Goal: Task Accomplishment & Management: Manage account settings

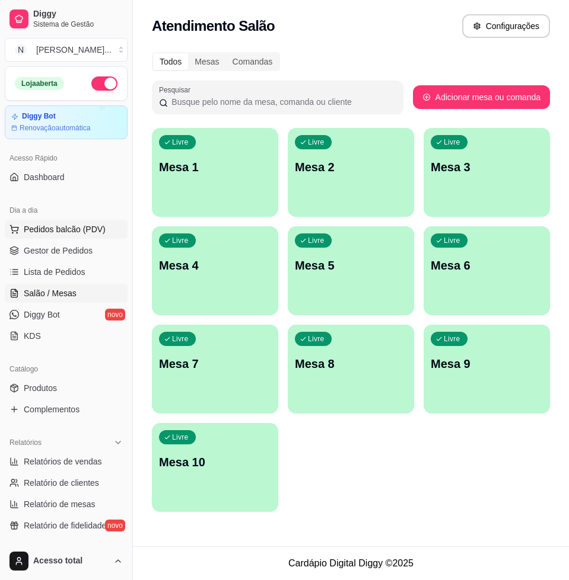
click at [72, 228] on span "Pedidos balcão (PDV)" at bounding box center [65, 230] width 82 height 12
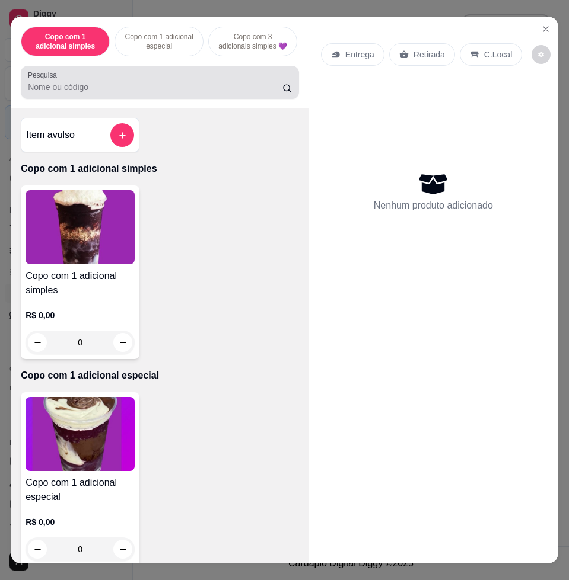
click at [154, 93] on input "Pesquisa" at bounding box center [155, 87] width 254 height 12
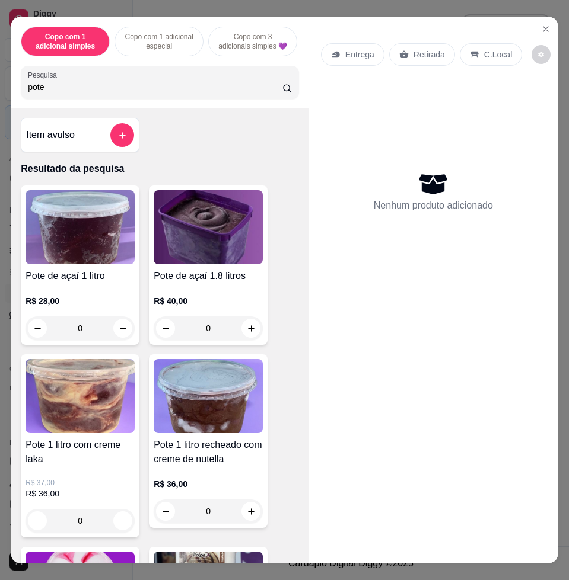
type input "pote"
click at [89, 238] on img at bounding box center [79, 227] width 109 height 74
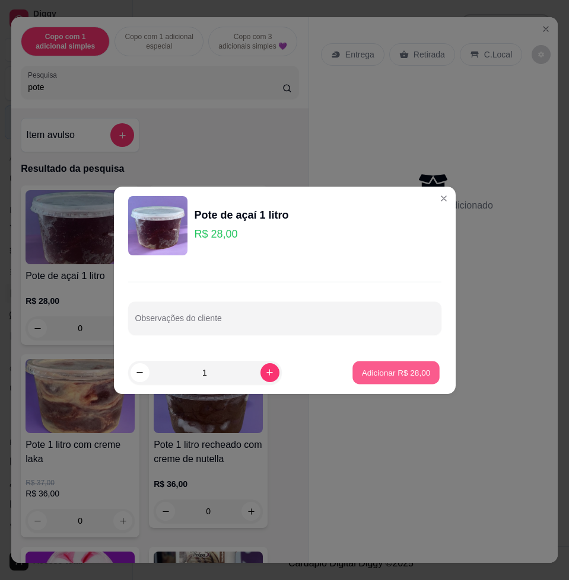
click at [396, 375] on p "Adicionar R$ 28,00" at bounding box center [396, 372] width 69 height 11
type input "1"
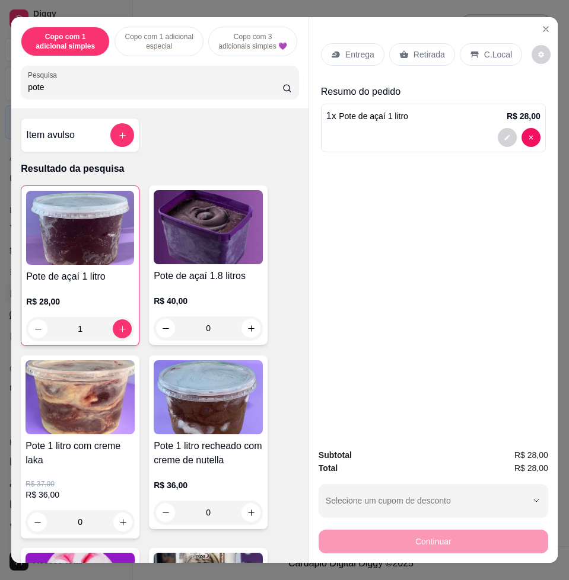
click at [354, 53] on p "Entrega" at bounding box center [359, 55] width 29 height 12
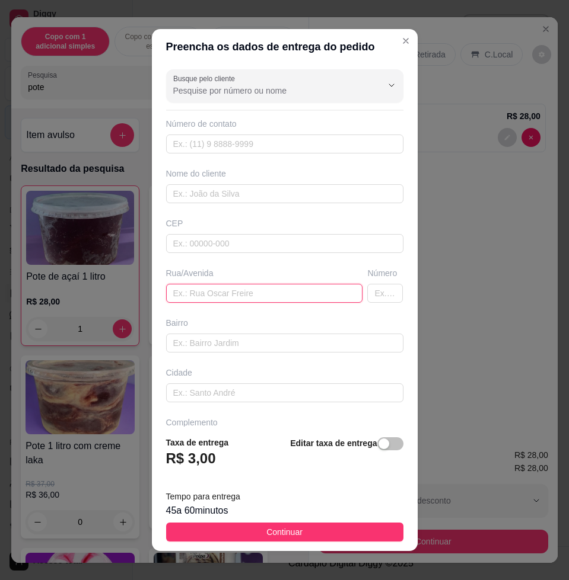
drag, startPoint x: 292, startPoint y: 292, endPoint x: 261, endPoint y: 297, distance: 31.2
click at [289, 294] on input "text" at bounding box center [264, 293] width 197 height 19
paste input "Endereço rua Pedro Camélia Reis número 10 Paulo Sérgio casa de esquina"
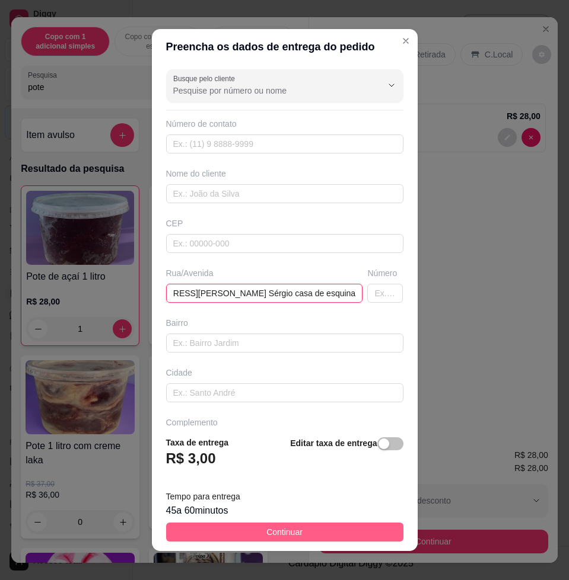
type input "Endereço rua Pedro Camélia Reis número 10 Paulo Sérgio casa de esquina"
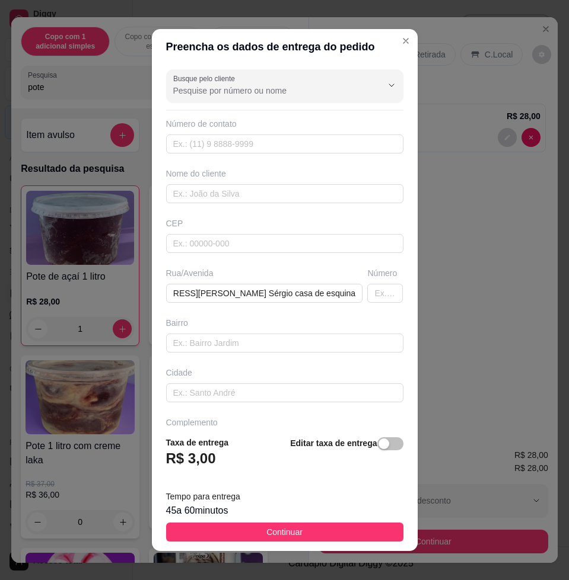
scroll to position [0, 0]
drag, startPoint x: 347, startPoint y: 530, endPoint x: 387, endPoint y: 544, distance: 41.6
click at [348, 531] on button "Continuar" at bounding box center [284, 532] width 237 height 19
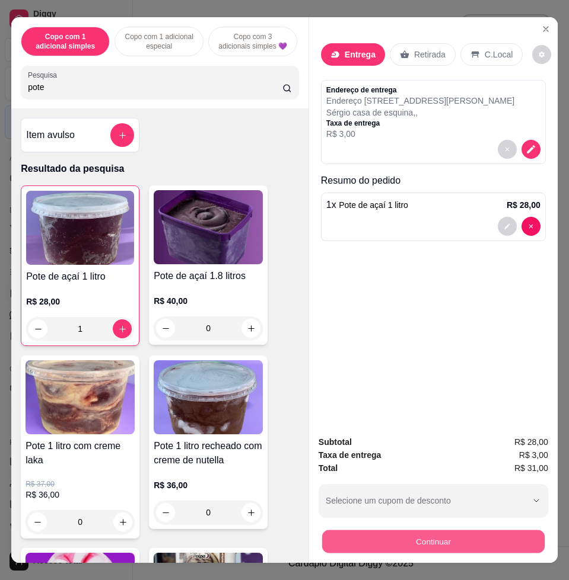
click at [409, 542] on button "Continuar" at bounding box center [433, 541] width 222 height 23
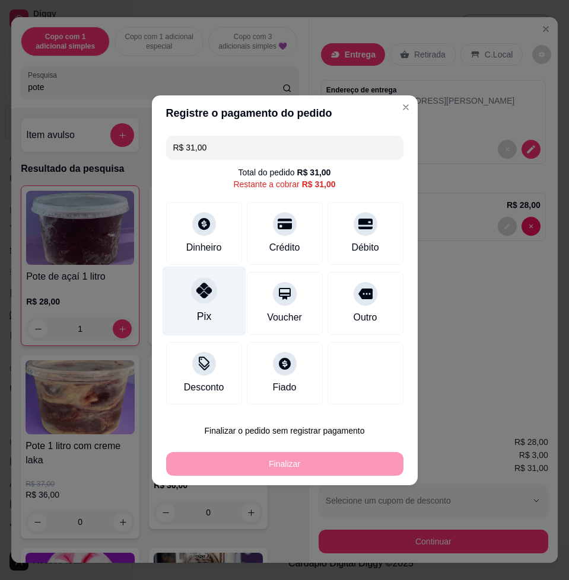
click at [199, 275] on div "Pix" at bounding box center [204, 300] width 84 height 69
type input "R$ 0,00"
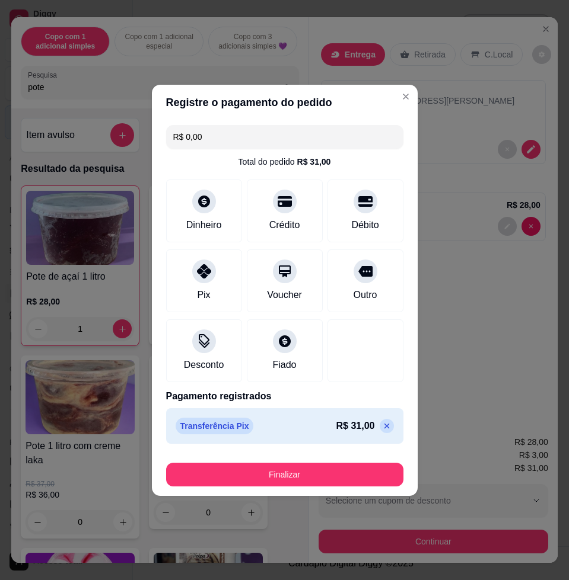
drag, startPoint x: 307, startPoint y: 460, endPoint x: 309, endPoint y: 483, distance: 23.2
click at [307, 462] on div "Finalizar" at bounding box center [284, 472] width 237 height 28
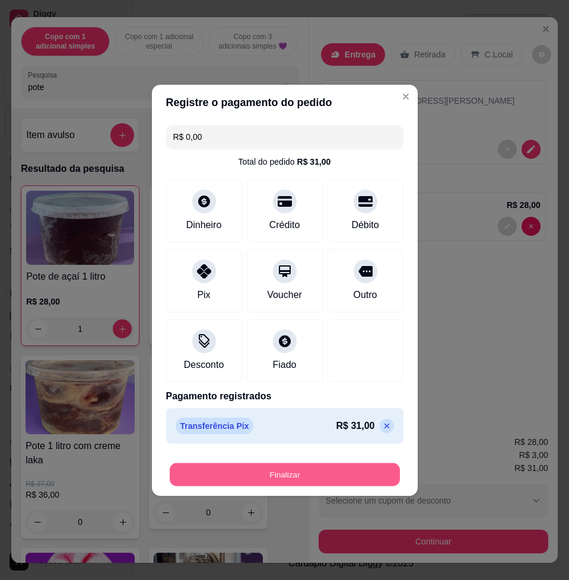
click at [309, 483] on button "Finalizar" at bounding box center [285, 474] width 230 height 23
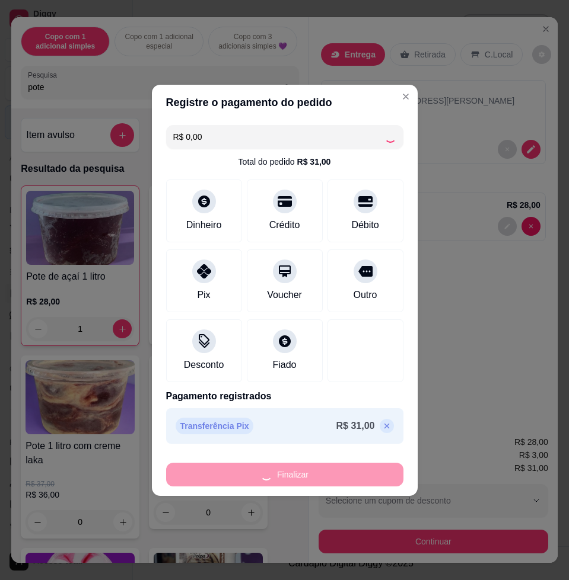
type input "0"
type input "-R$ 31,00"
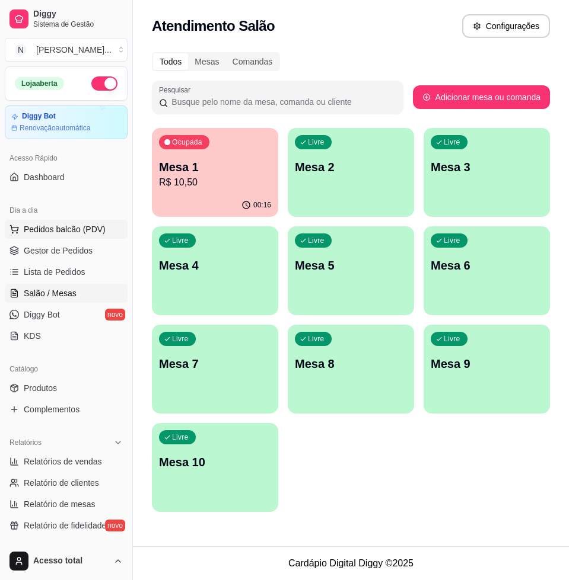
click at [104, 231] on button "Pedidos balcão (PDV)" at bounding box center [66, 229] width 123 height 19
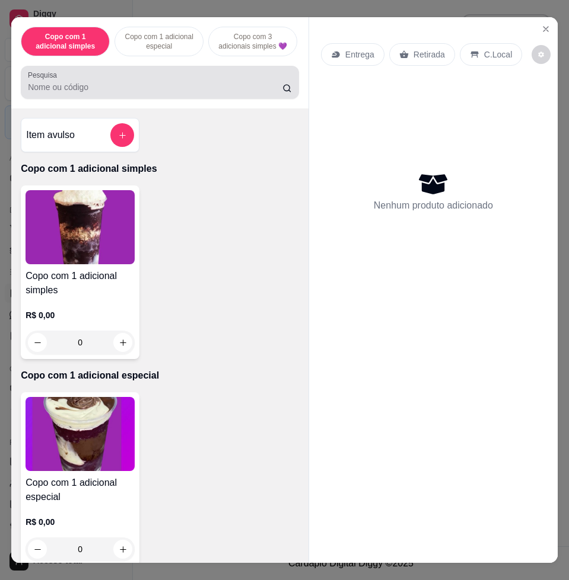
click at [99, 90] on input "Pesquisa" at bounding box center [155, 87] width 254 height 12
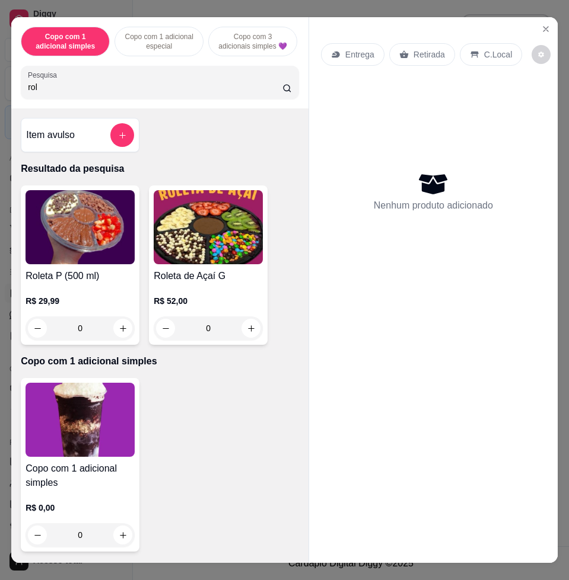
type input "rol"
click at [229, 256] on img at bounding box center [208, 227] width 109 height 74
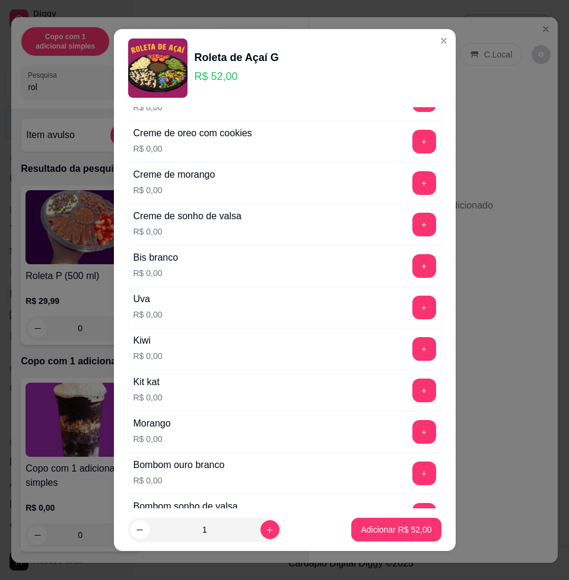
scroll to position [371, 0]
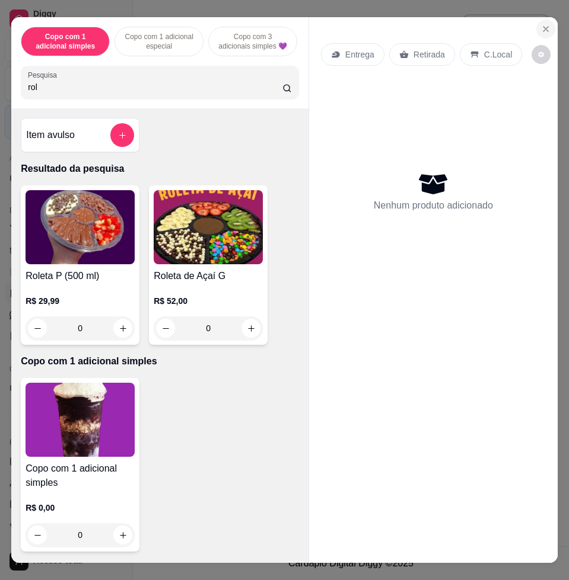
click at [546, 27] on button "Close" at bounding box center [545, 29] width 19 height 19
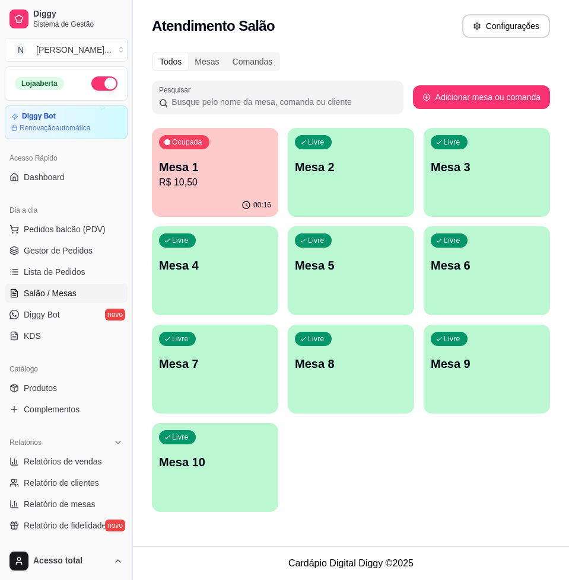
click at [222, 171] on p "Mesa 1" at bounding box center [215, 167] width 112 height 17
click at [63, 267] on span "Lista de Pedidos" at bounding box center [55, 272] width 62 height 12
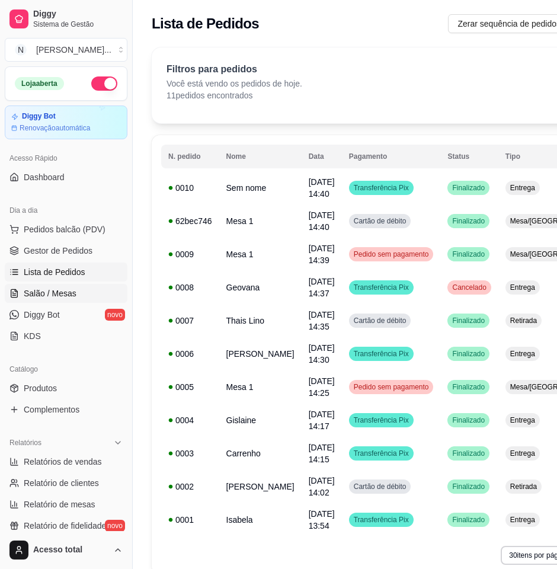
click at [76, 293] on link "Salão / Mesas" at bounding box center [66, 293] width 123 height 19
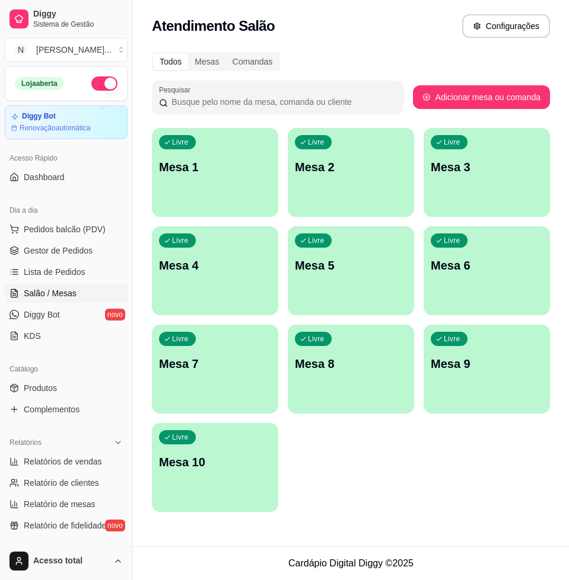
click at [246, 188] on div "Livre Mesa 1" at bounding box center [215, 165] width 126 height 75
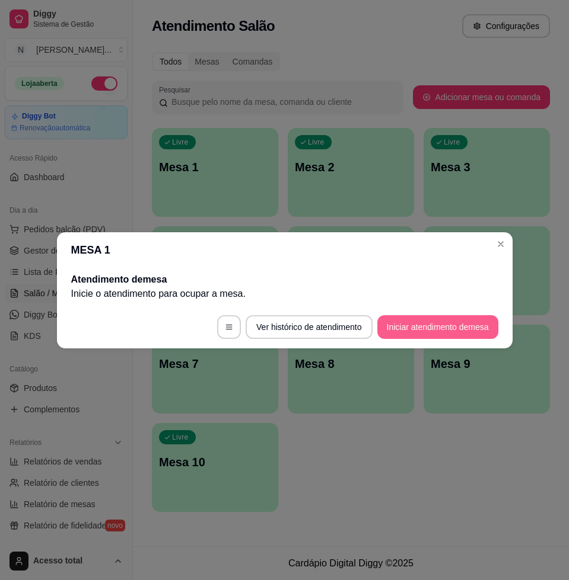
click at [458, 330] on button "Iniciar atendimento de mesa" at bounding box center [437, 327] width 121 height 24
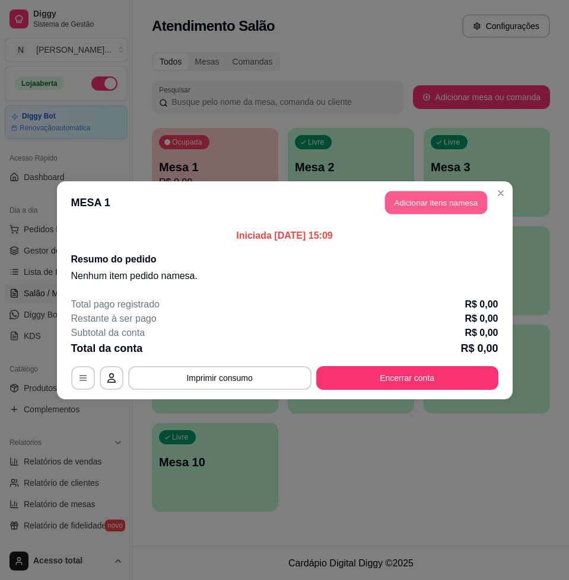
click at [459, 199] on button "Adicionar itens na mesa" at bounding box center [436, 202] width 102 height 23
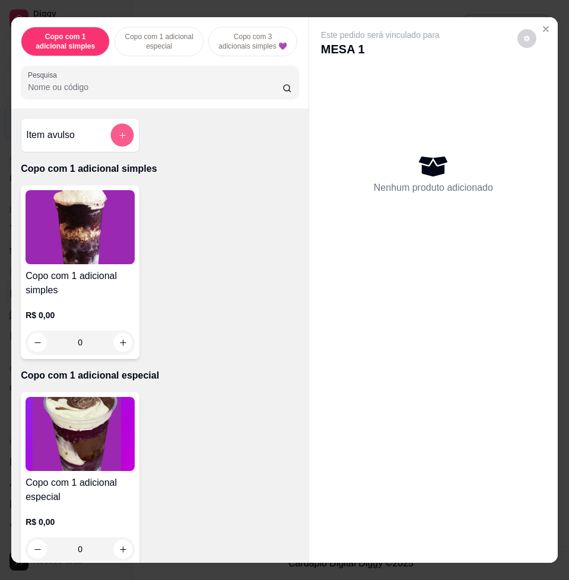
click at [117, 146] on button "add-separate-item" at bounding box center [122, 135] width 23 height 23
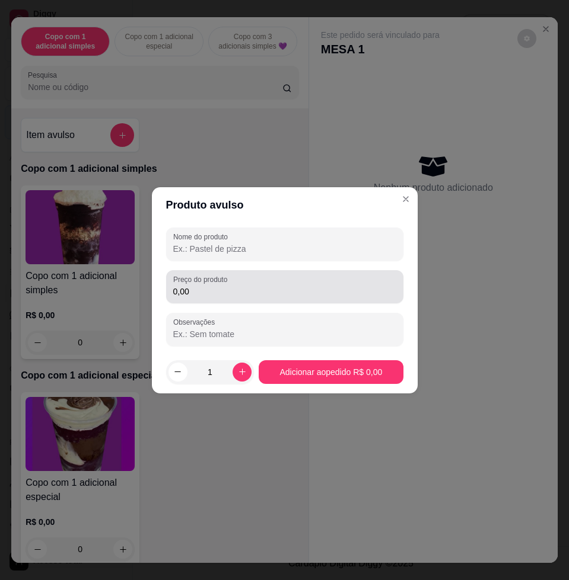
click at [215, 288] on input "0,00" at bounding box center [284, 292] width 223 height 12
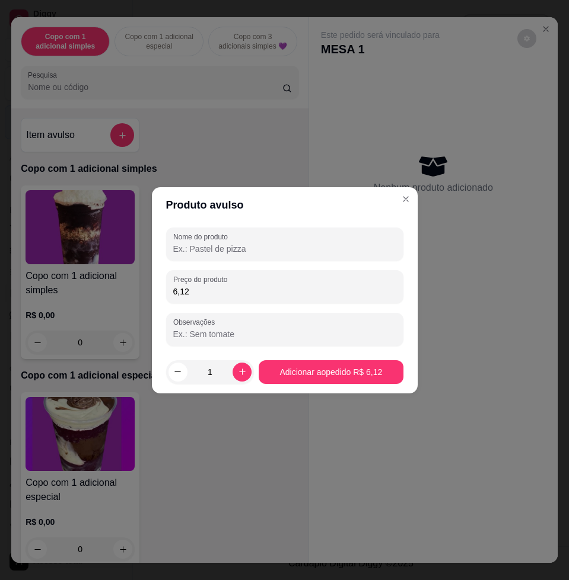
type input "6,12"
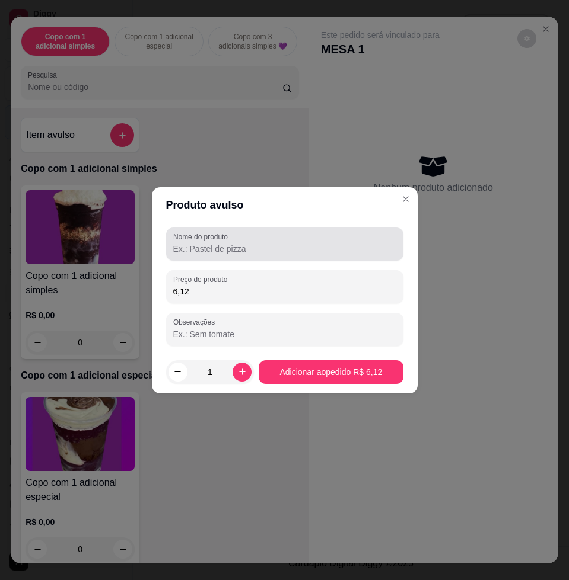
drag, startPoint x: 243, startPoint y: 235, endPoint x: 240, endPoint y: 243, distance: 8.3
click at [242, 235] on div at bounding box center [284, 244] width 223 height 24
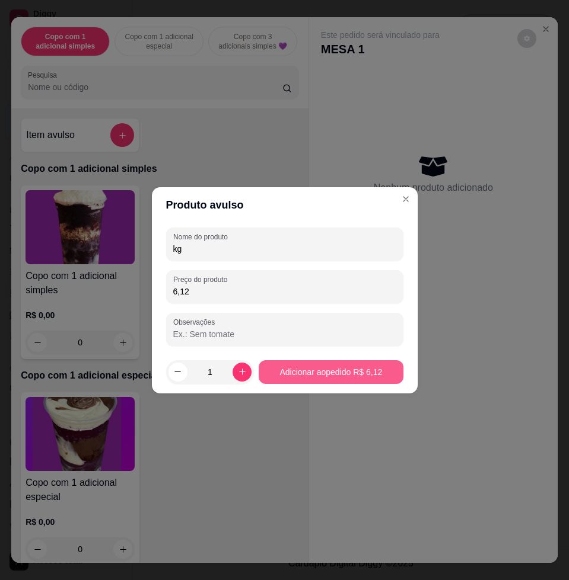
type input "kg"
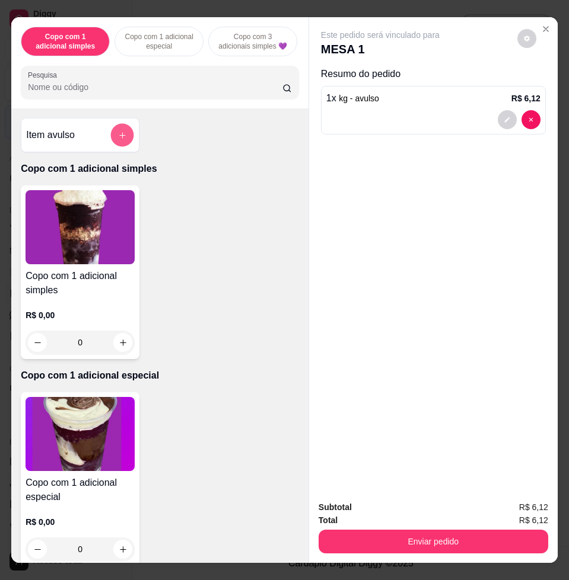
click at [119, 147] on button "add-separate-item" at bounding box center [122, 135] width 23 height 23
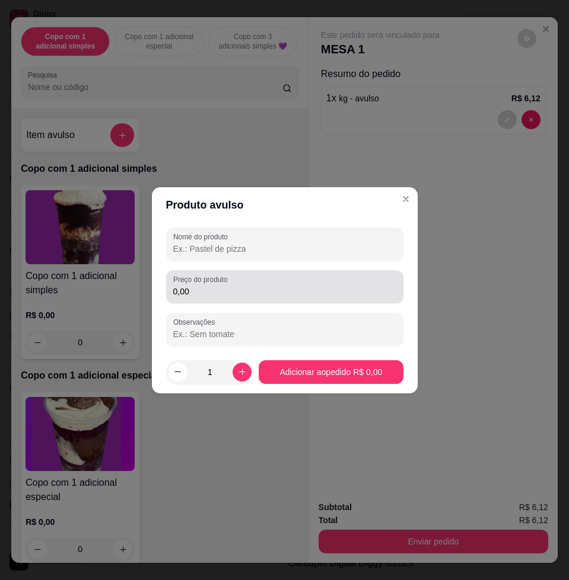
click at [212, 285] on div "Preço do produto 0,00" at bounding box center [284, 286] width 237 height 33
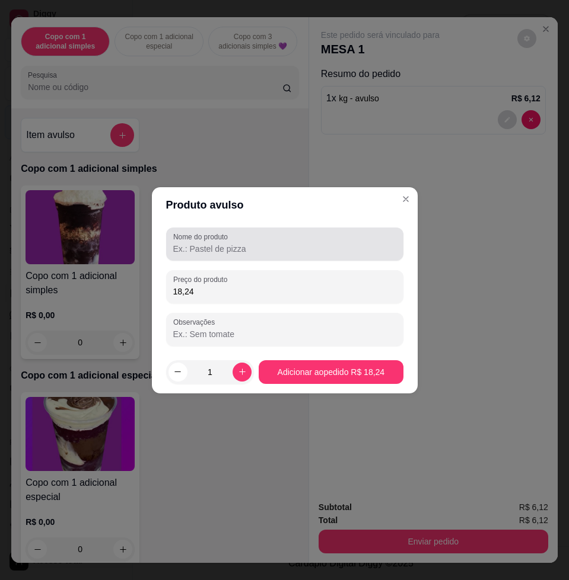
type input "18,24"
click at [209, 245] on input "Nome do produto" at bounding box center [284, 249] width 223 height 12
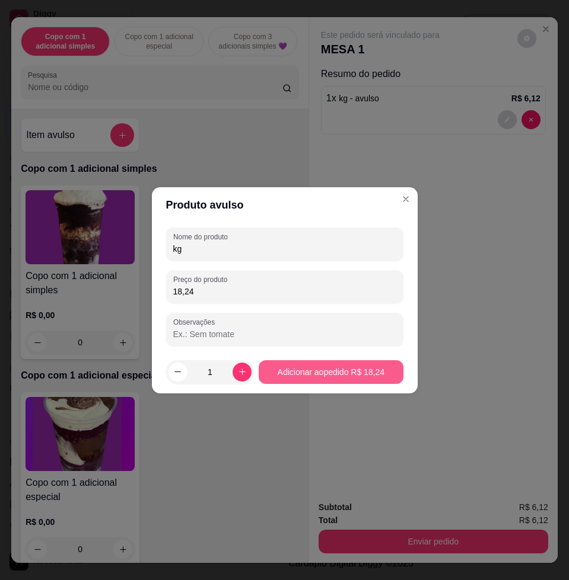
type input "kg"
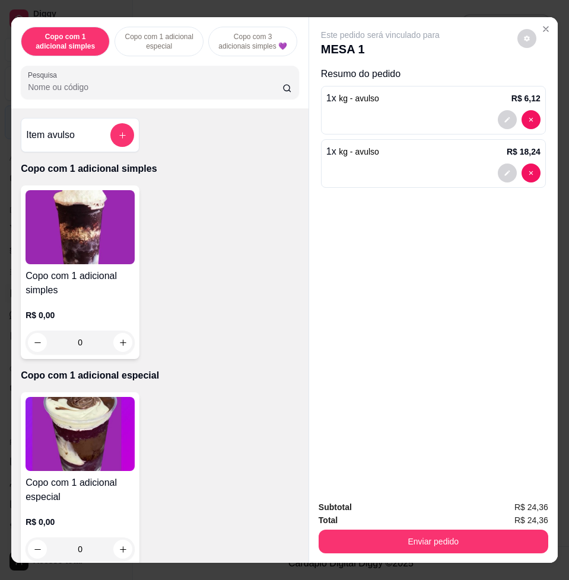
click at [118, 140] on icon "add-separate-item" at bounding box center [122, 135] width 9 height 9
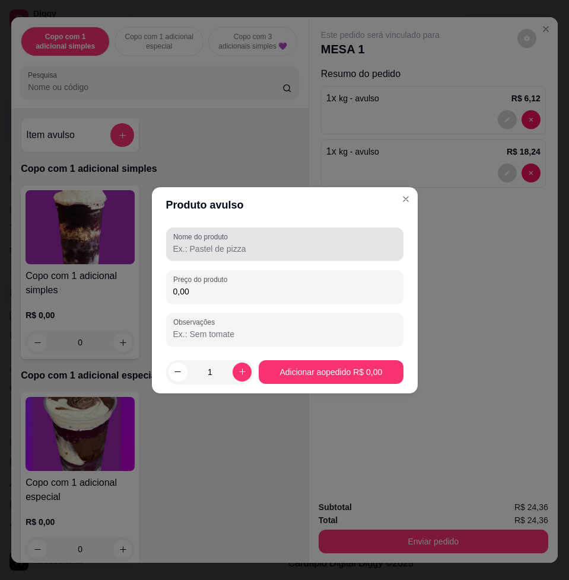
click at [238, 256] on div "Nome do produto" at bounding box center [284, 244] width 237 height 33
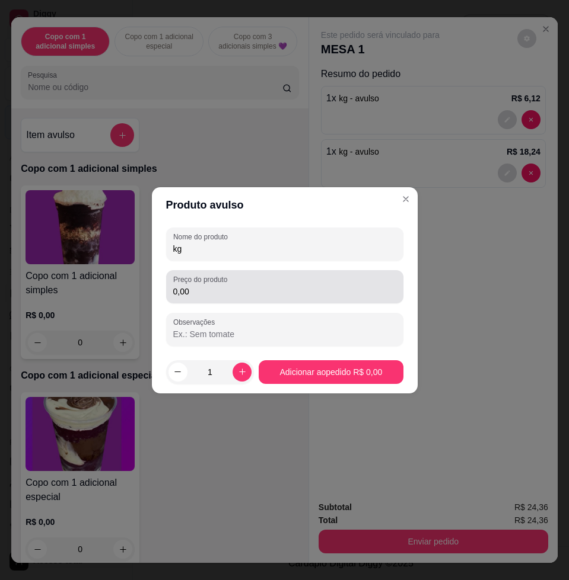
type input "kg"
click at [286, 295] on input "0,00" at bounding box center [284, 292] width 223 height 12
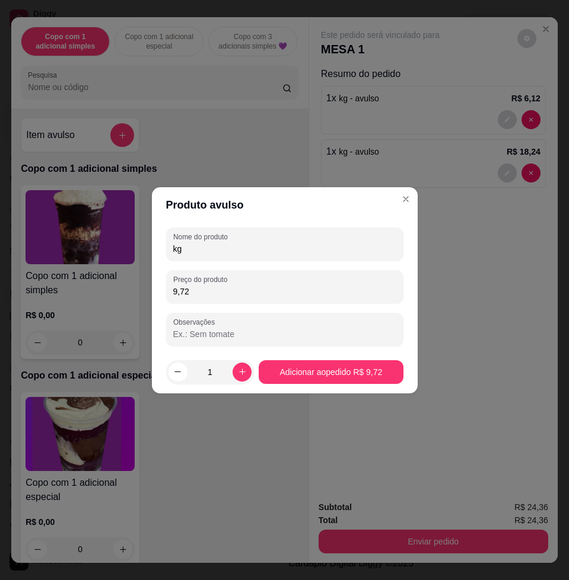
type input "9,72"
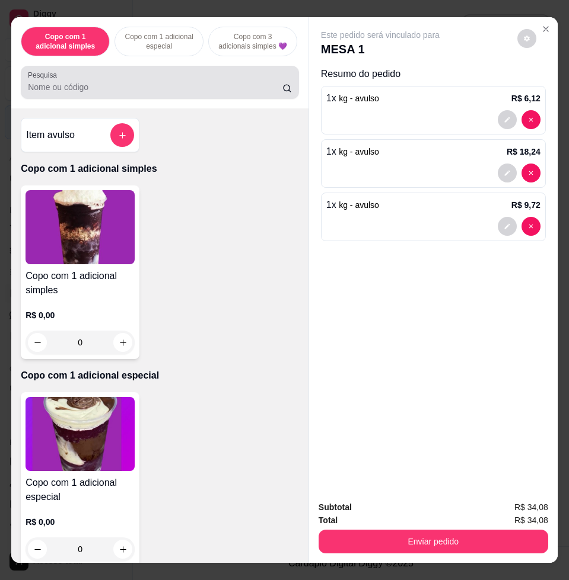
click at [170, 99] on div "Pesquisa" at bounding box center [160, 82] width 278 height 33
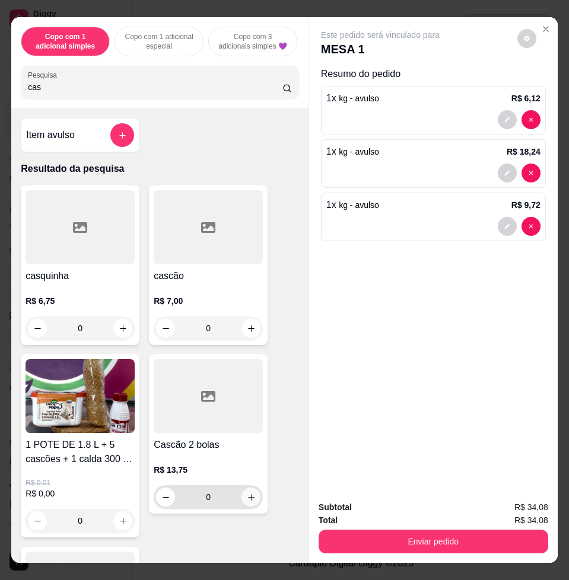
type input "cas"
click at [242, 505] on button "increase-product-quantity" at bounding box center [251, 498] width 18 height 18
type input "1"
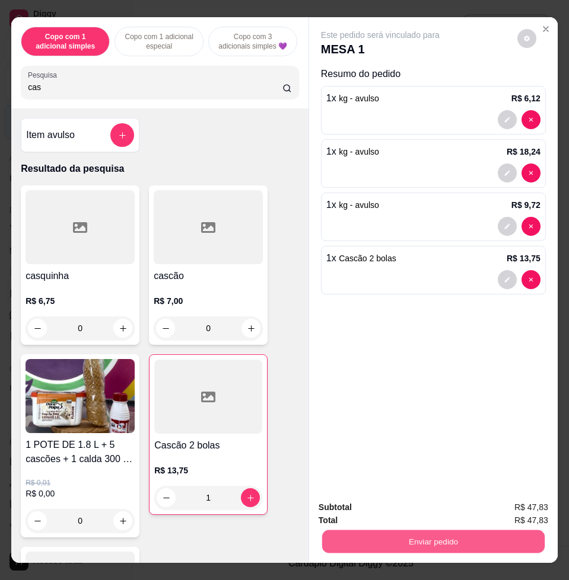
click at [412, 541] on button "Enviar pedido" at bounding box center [433, 541] width 222 height 23
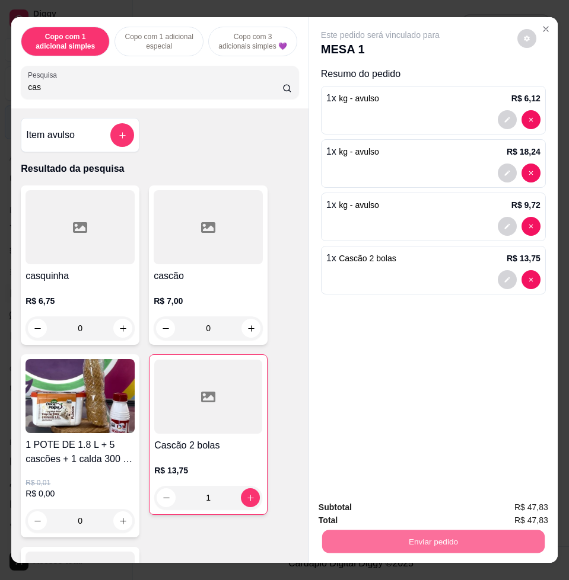
click at [495, 512] on button "Enviar pedido" at bounding box center [515, 507] width 67 height 23
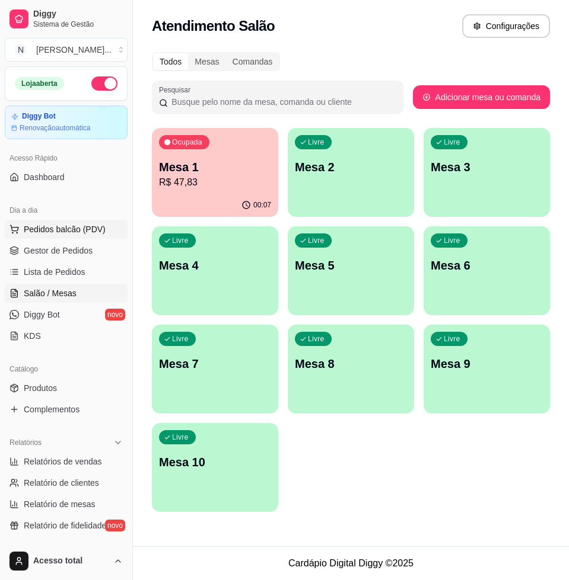
click at [81, 224] on span "Pedidos balcão (PDV)" at bounding box center [65, 230] width 82 height 12
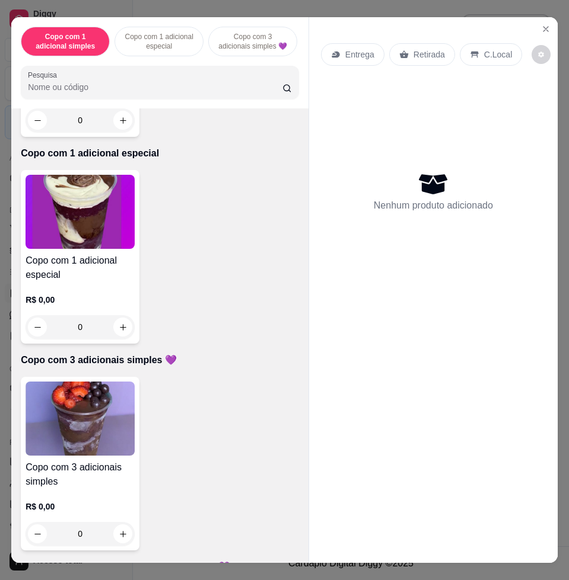
scroll to position [371, 0]
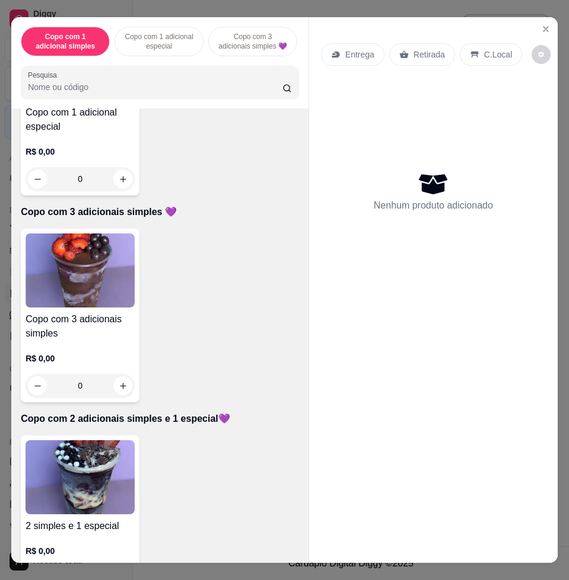
click at [34, 552] on p "R$ 0,00" at bounding box center [79, 552] width 109 height 12
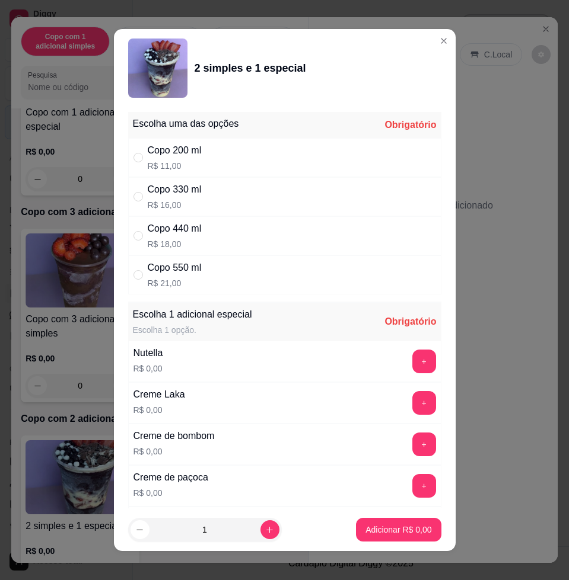
click at [207, 201] on div "Copo 330 ml R$ 16,00" at bounding box center [284, 196] width 313 height 39
radio input "true"
click at [412, 394] on button "+" at bounding box center [423, 403] width 23 height 23
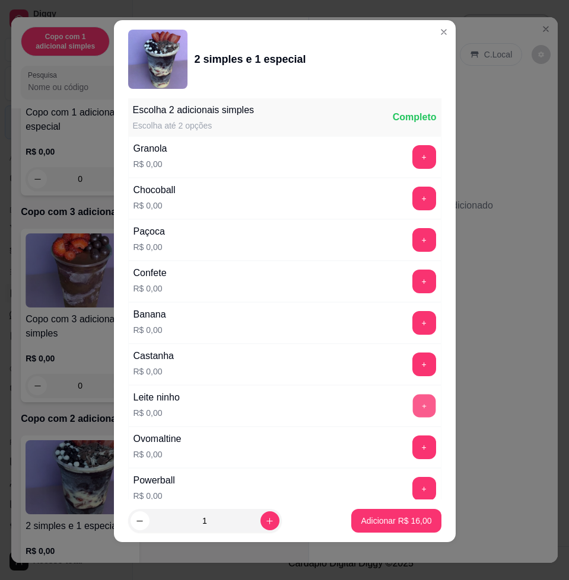
click at [412, 399] on button "+" at bounding box center [423, 406] width 23 height 23
click at [412, 440] on button "+" at bounding box center [423, 447] width 23 height 23
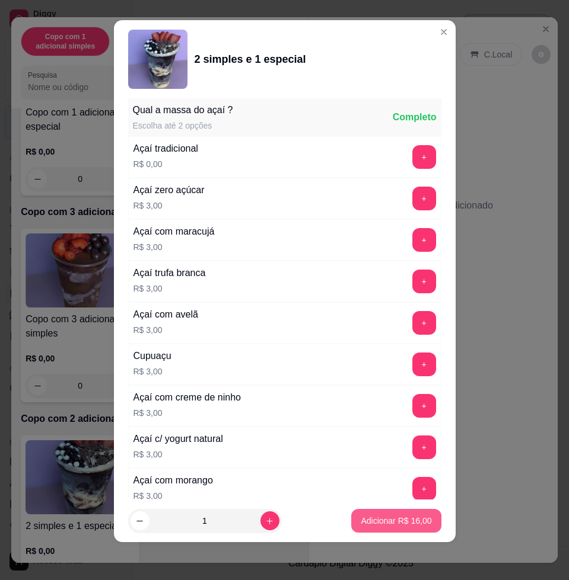
click at [402, 513] on button "Adicionar R$ 16,00" at bounding box center [396, 521] width 90 height 24
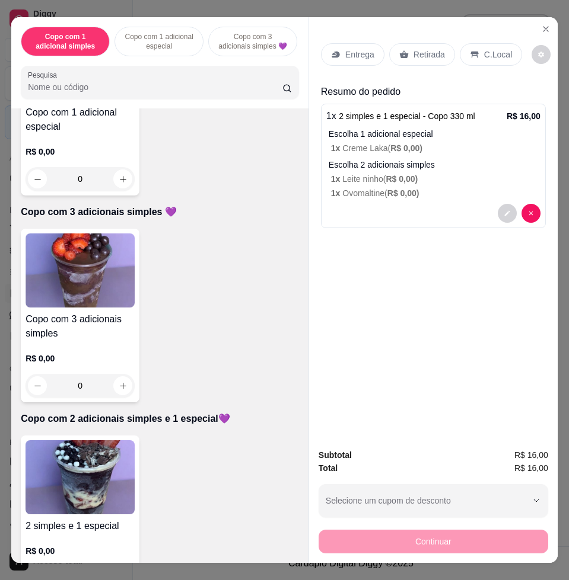
click at [321, 47] on div "Entrega" at bounding box center [352, 54] width 63 height 23
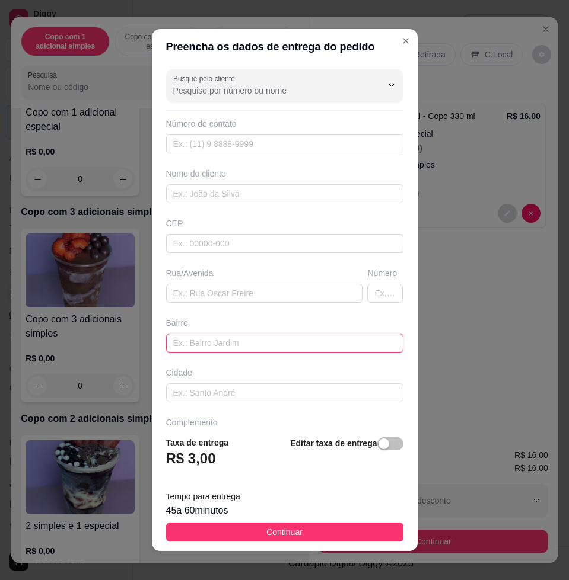
click at [237, 352] on input "text" at bounding box center [284, 343] width 237 height 19
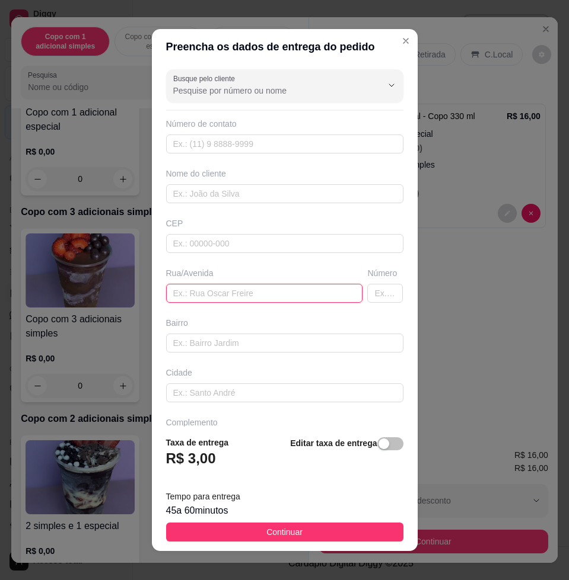
click at [254, 290] on input "text" at bounding box center [264, 293] width 197 height 19
click at [228, 293] on input "antiga 28, n100,fundo, ny" at bounding box center [264, 293] width 197 height 19
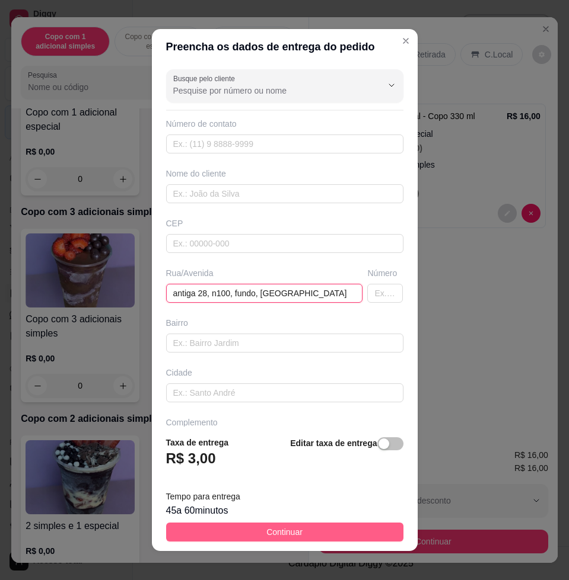
type input "antiga 28, n100, fundo, ny"
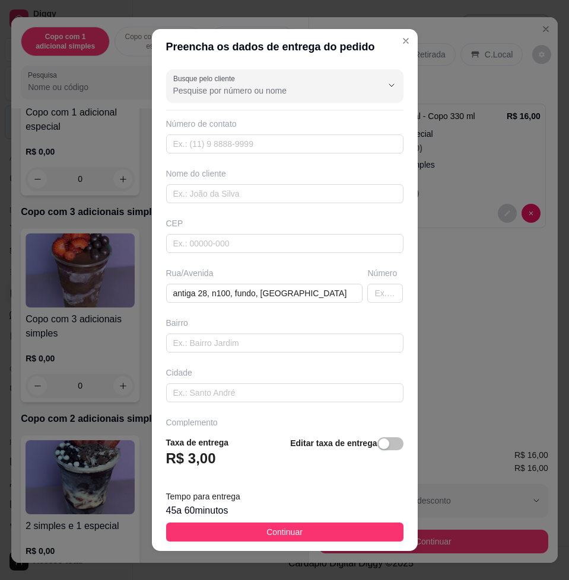
drag, startPoint x: 285, startPoint y: 532, endPoint x: 309, endPoint y: 534, distance: 24.4
click at [285, 532] on span "Continuar" at bounding box center [284, 532] width 36 height 13
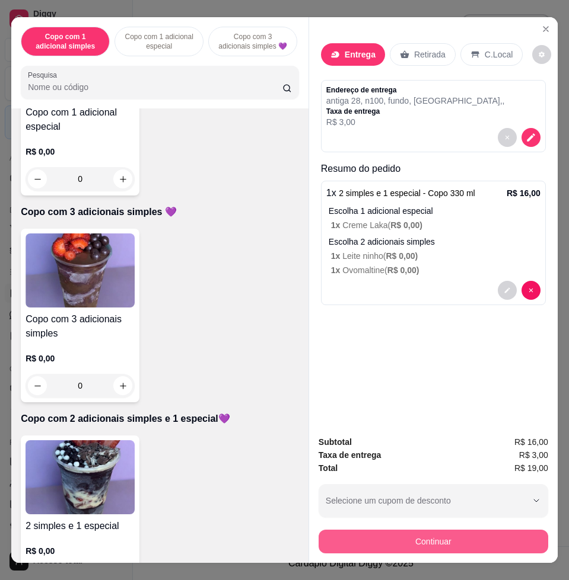
click at [471, 540] on button "Continuar" at bounding box center [432, 542] width 229 height 24
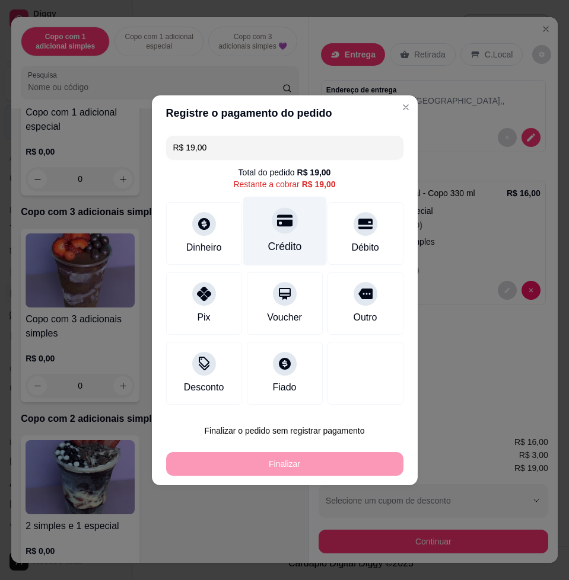
drag, startPoint x: 282, startPoint y: 243, endPoint x: 282, endPoint y: 267, distance: 24.9
click at [282, 247] on div "Crédito" at bounding box center [284, 246] width 34 height 15
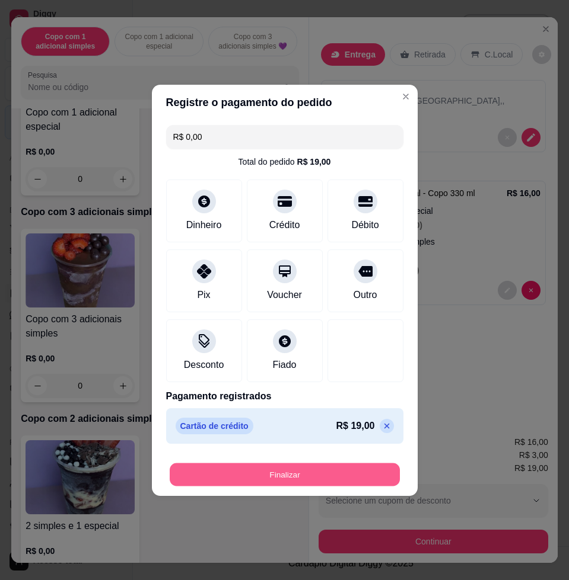
click at [339, 476] on button "Finalizar" at bounding box center [285, 474] width 230 height 23
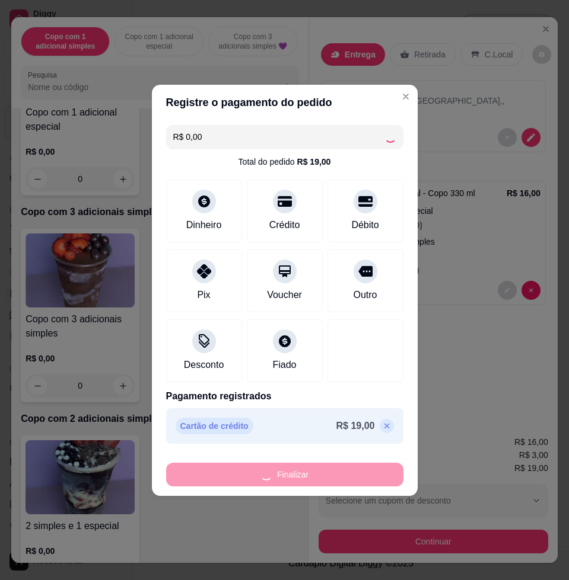
type input "-R$ 19,00"
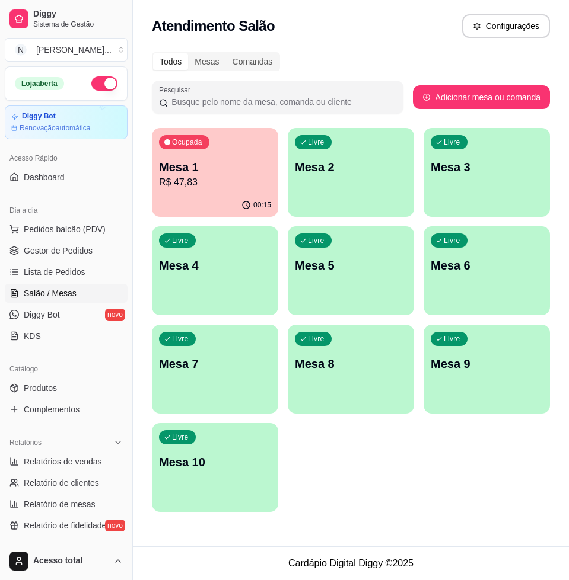
click at [172, 149] on div "Ocupada" at bounding box center [184, 142] width 50 height 14
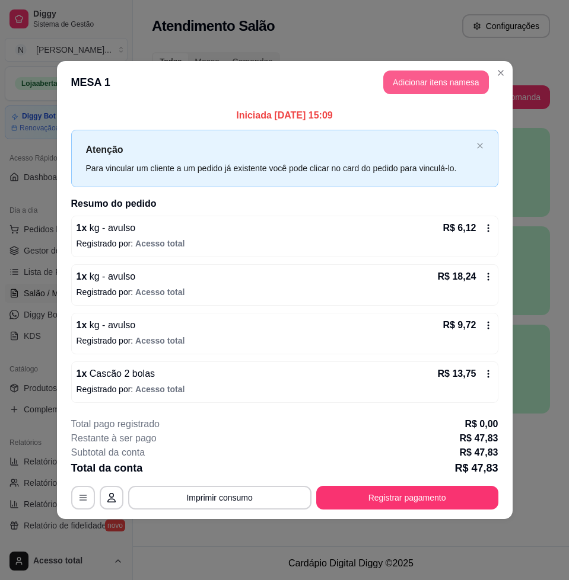
click at [448, 81] on button "Adicionar itens na mesa" at bounding box center [436, 83] width 106 height 24
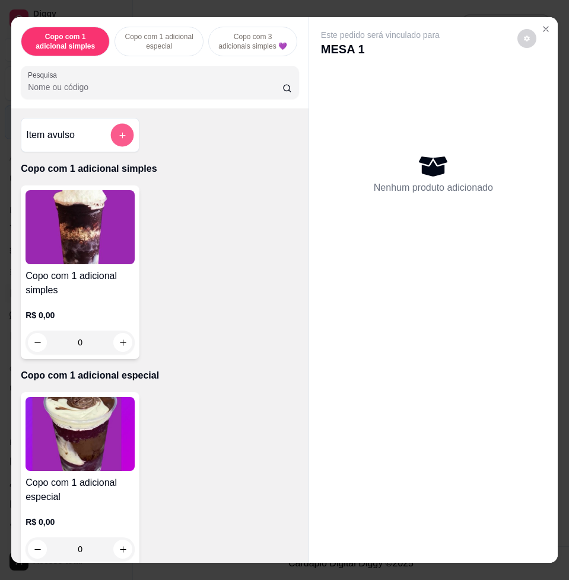
click at [123, 131] on button "add-separate-item" at bounding box center [122, 135] width 23 height 23
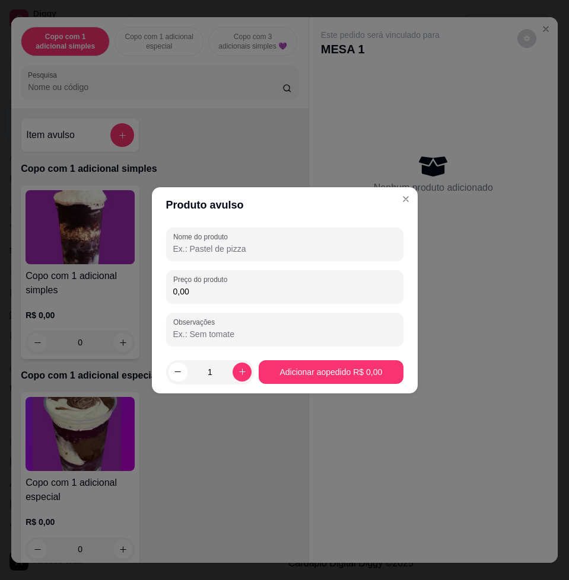
click at [222, 294] on input "0,00" at bounding box center [284, 292] width 223 height 12
type input "6,72"
click at [219, 266] on div "Nome do produto Preço do produto 6,72 Observações" at bounding box center [284, 287] width 237 height 119
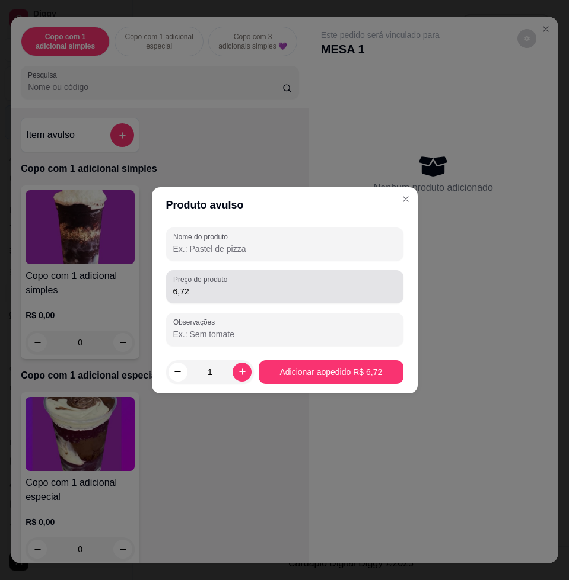
click at [357, 253] on input "Nome do produto" at bounding box center [284, 249] width 223 height 12
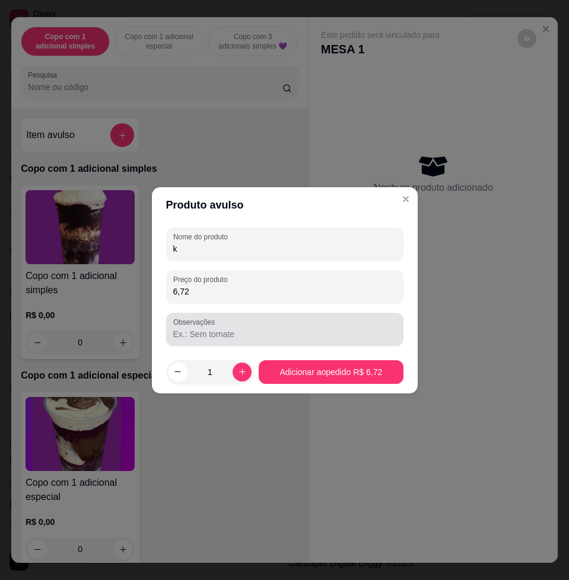
type input "k"
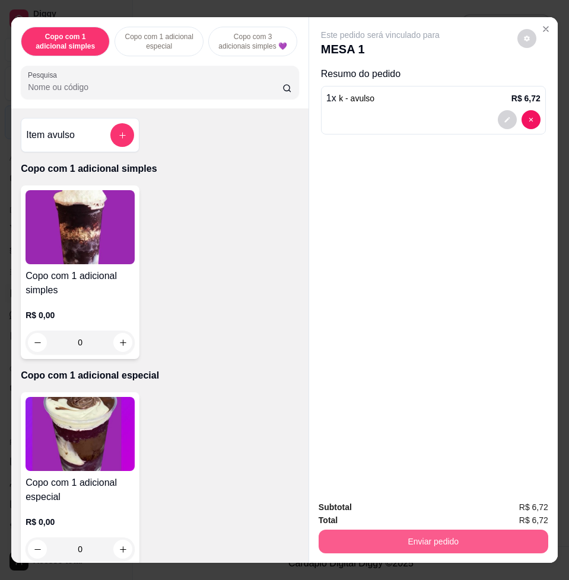
click at [467, 532] on button "Enviar pedido" at bounding box center [432, 542] width 229 height 24
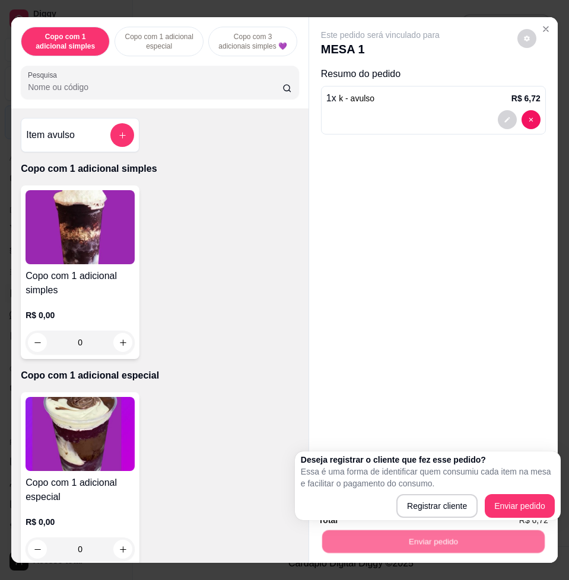
click at [508, 519] on div "Deseja registrar o cliente que fez esse pedido? Essa é uma forma de identificar…" at bounding box center [428, 486] width 266 height 69
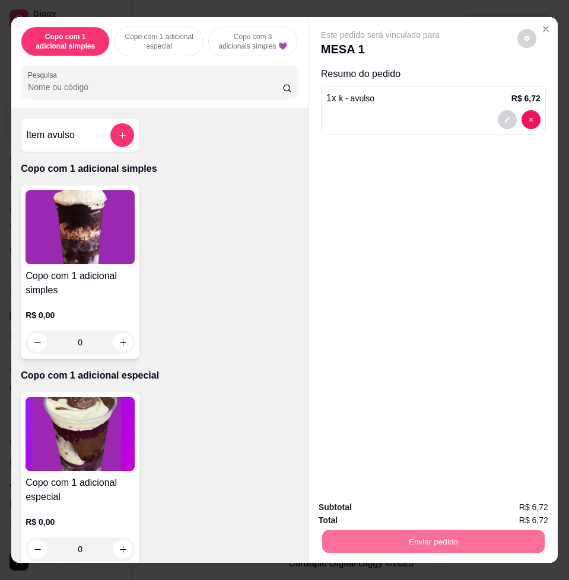
click at [509, 502] on button "Enviar pedido" at bounding box center [515, 507] width 65 height 22
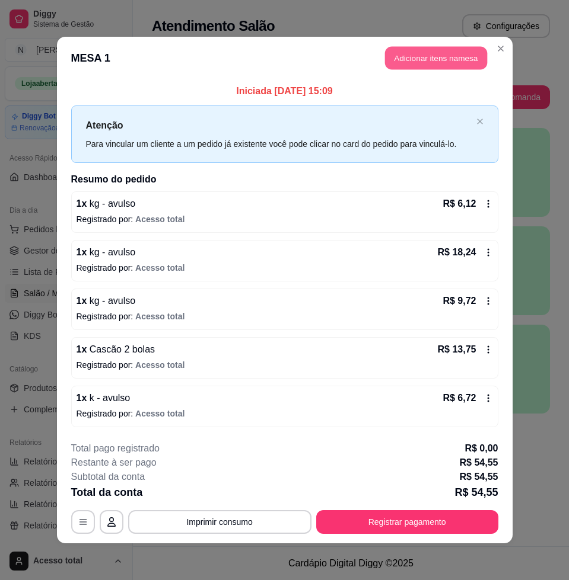
click at [432, 56] on button "Adicionar itens na mesa" at bounding box center [436, 58] width 102 height 23
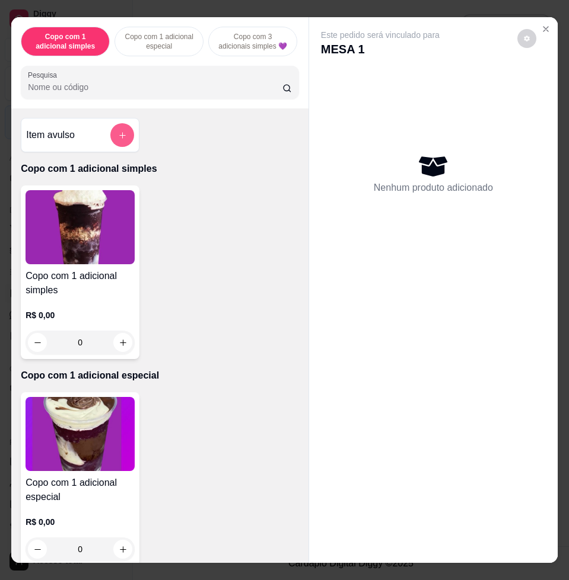
click at [110, 141] on button "add-separate-item" at bounding box center [122, 135] width 24 height 24
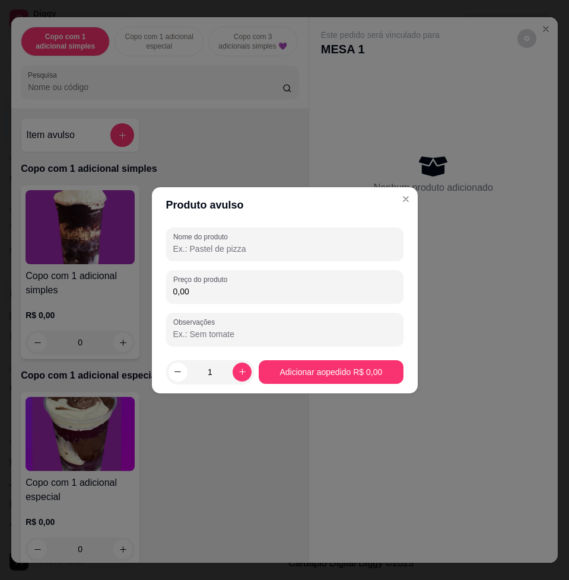
click at [218, 295] on input "0,00" at bounding box center [284, 292] width 223 height 12
type input "12,24"
click at [211, 260] on div "Nome do produto" at bounding box center [284, 244] width 237 height 33
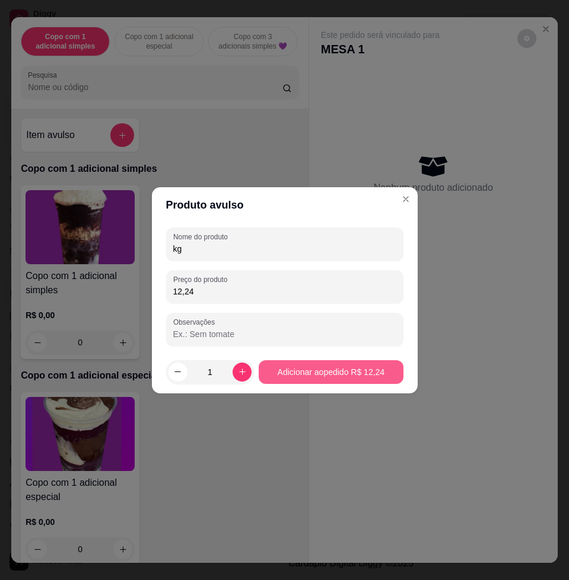
type input "kg"
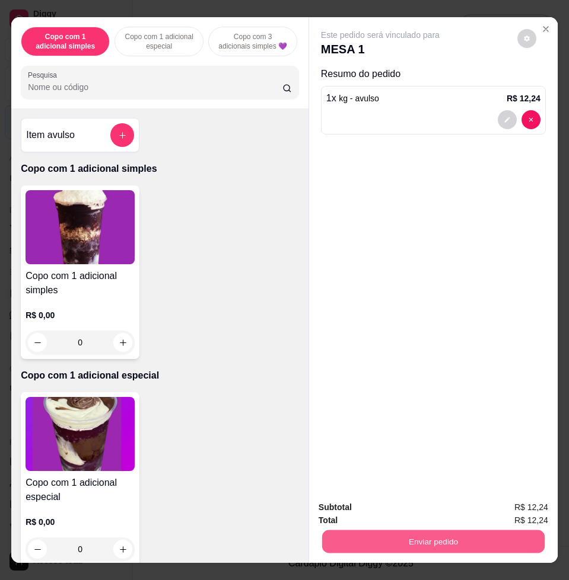
click at [505, 541] on button "Enviar pedido" at bounding box center [433, 541] width 222 height 23
click at [515, 506] on button "Enviar pedido" at bounding box center [515, 507] width 67 height 23
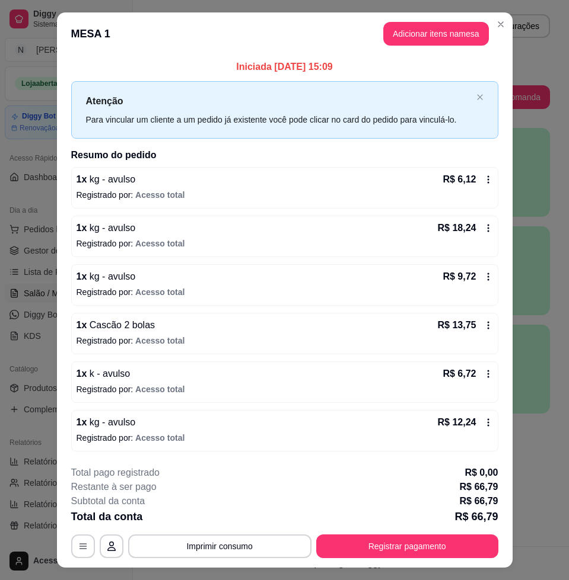
scroll to position [25, 0]
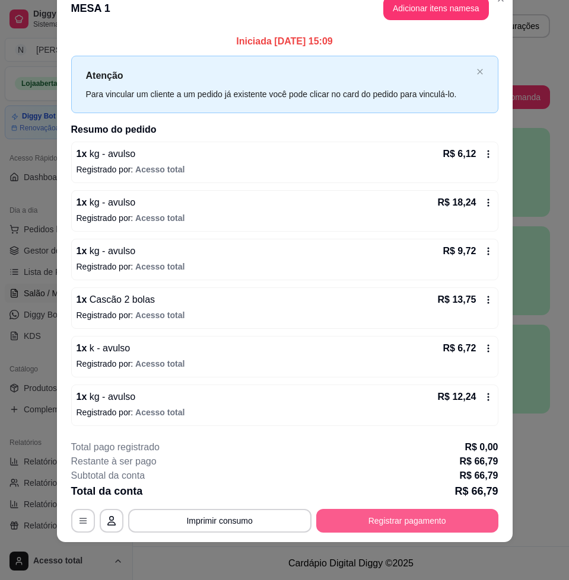
click at [432, 527] on button "Registrar pagamento" at bounding box center [407, 521] width 182 height 24
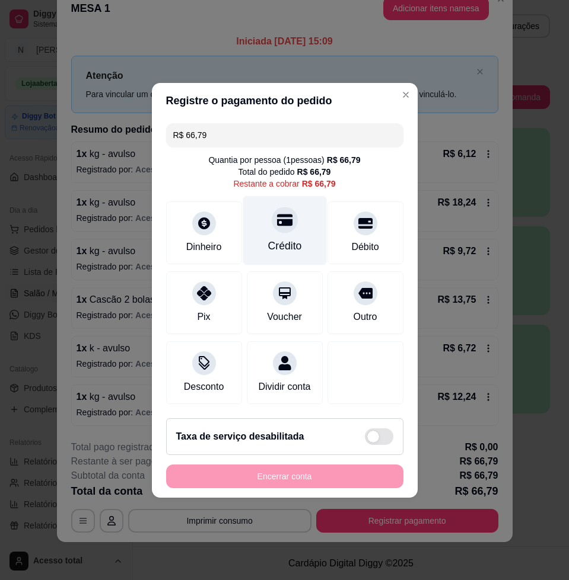
click at [280, 238] on div "Crédito" at bounding box center [284, 245] width 34 height 15
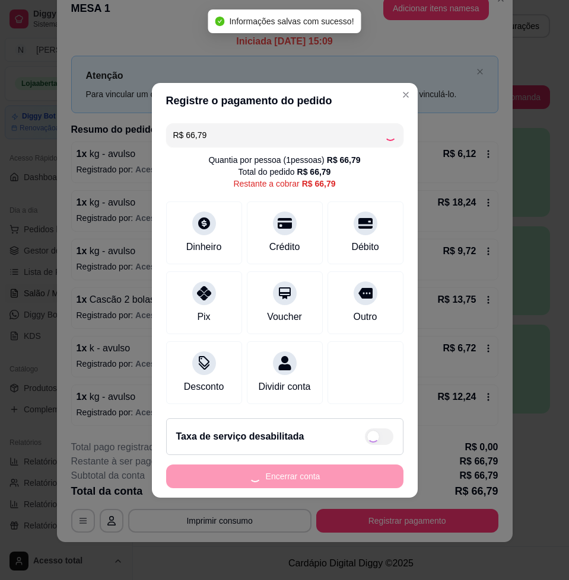
type input "R$ 0,00"
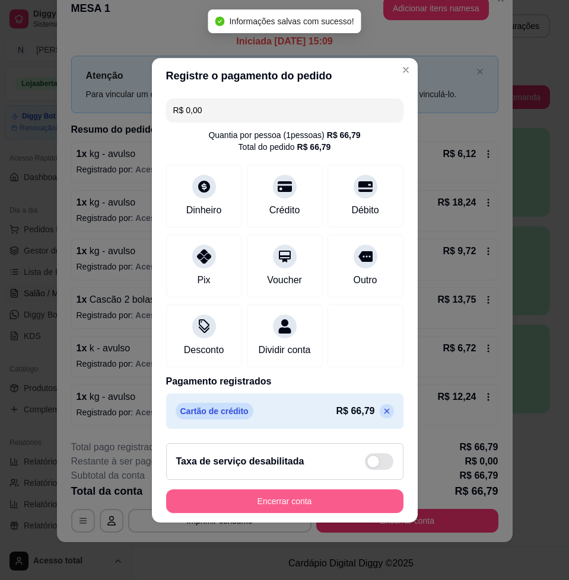
click at [352, 499] on button "Encerrar conta" at bounding box center [284, 502] width 237 height 24
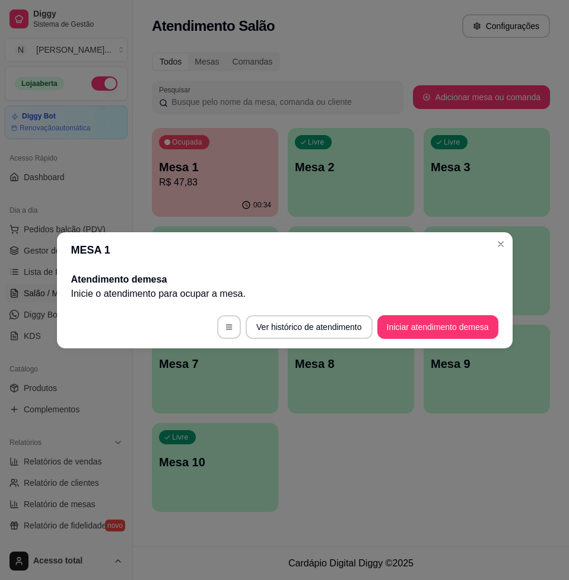
scroll to position [0, 0]
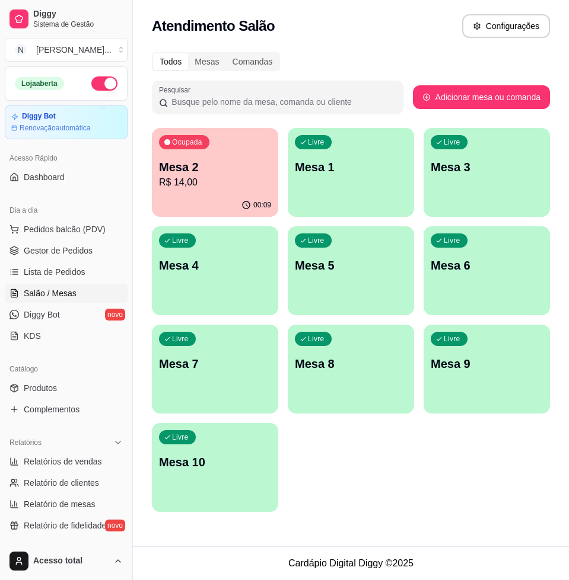
click at [213, 164] on p "Mesa 2" at bounding box center [215, 167] width 112 height 17
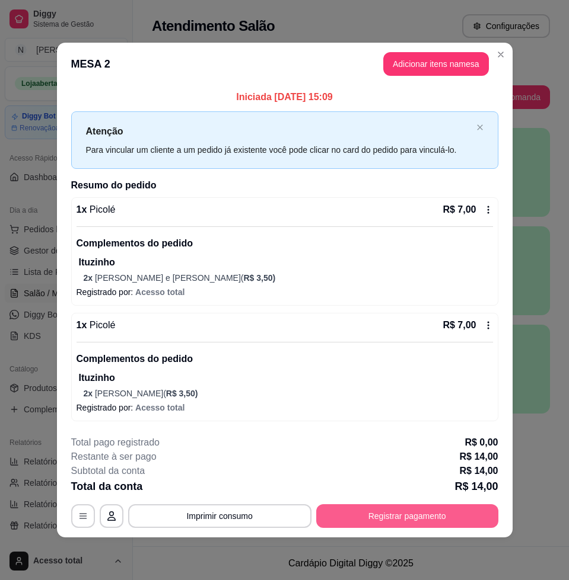
click at [426, 510] on button "Registrar pagamento" at bounding box center [407, 517] width 182 height 24
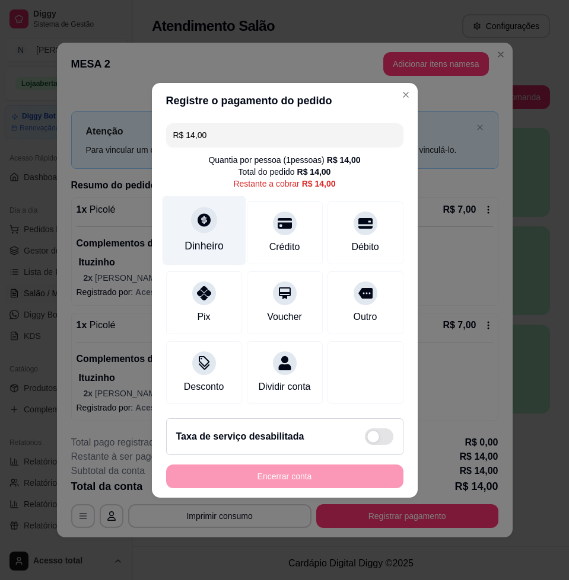
click at [233, 217] on div "Dinheiro" at bounding box center [204, 230] width 84 height 69
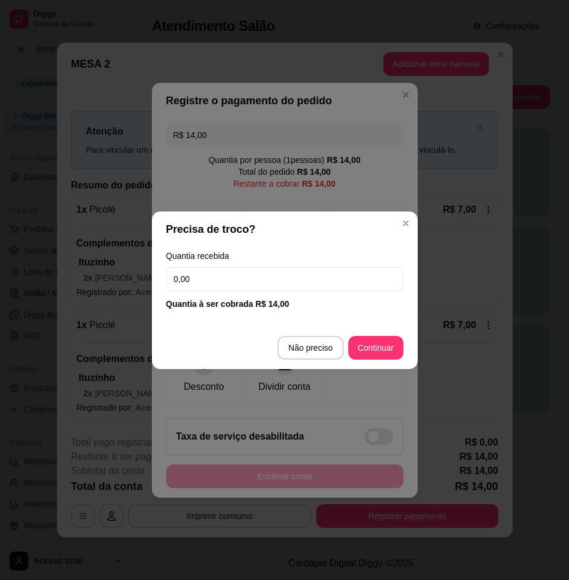
click at [251, 282] on input "0,00" at bounding box center [284, 279] width 237 height 24
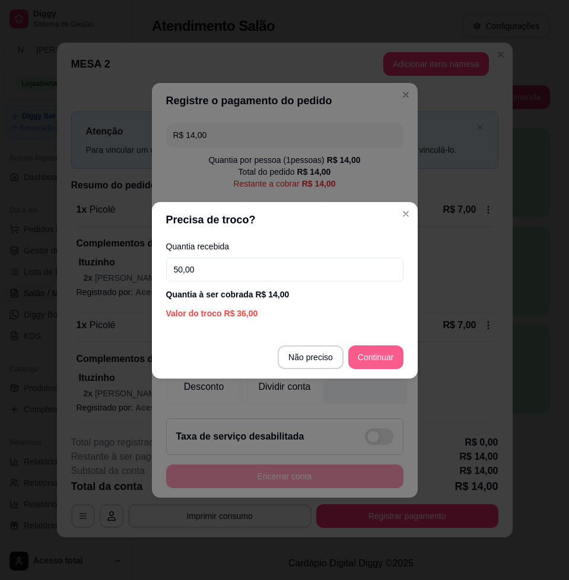
type input "50,00"
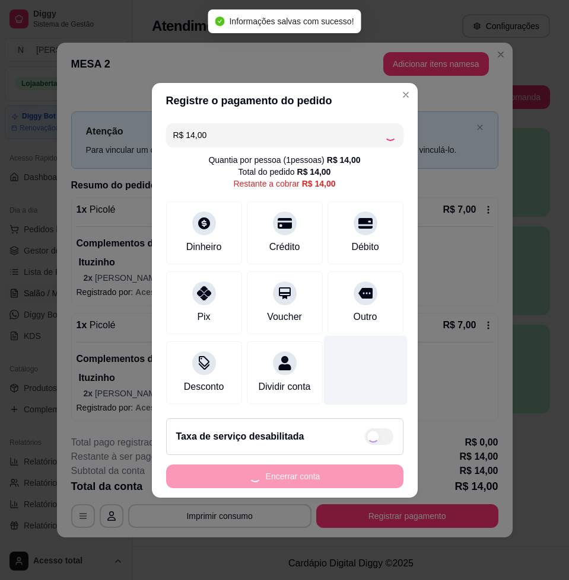
type input "R$ 0,00"
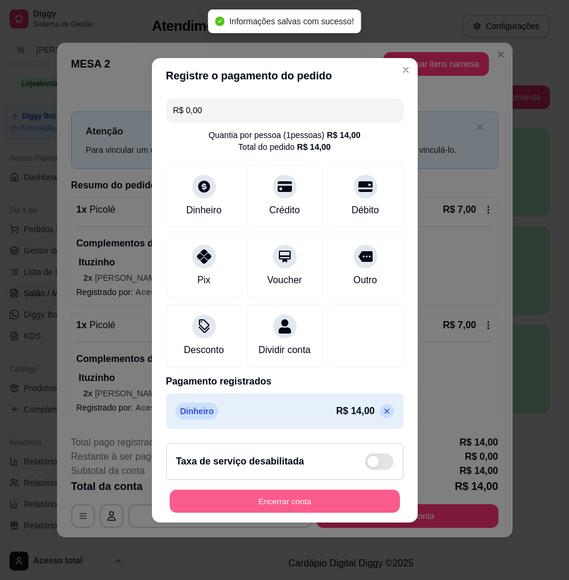
click at [327, 511] on button "Encerrar conta" at bounding box center [285, 501] width 230 height 23
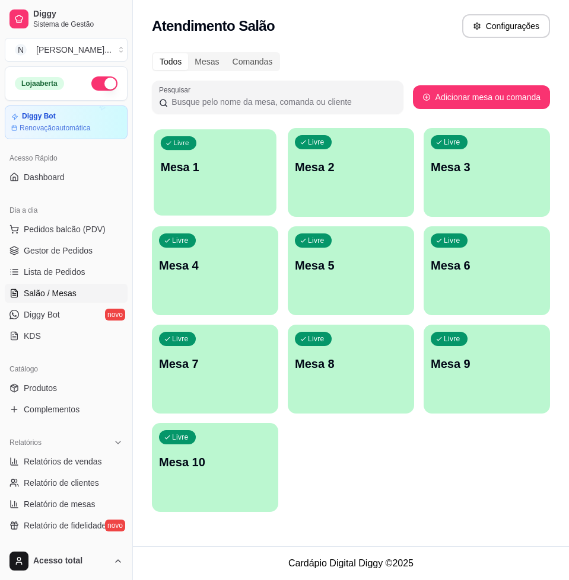
click at [181, 181] on div "Livre Mesa 1" at bounding box center [215, 165] width 123 height 72
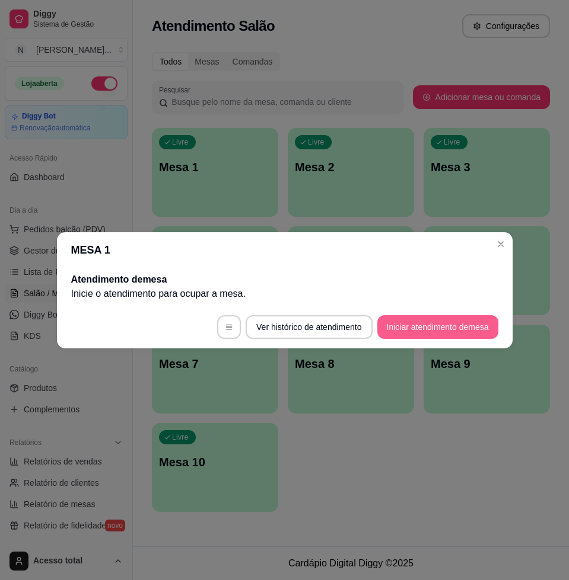
click at [423, 323] on button "Iniciar atendimento de mesa" at bounding box center [437, 327] width 121 height 24
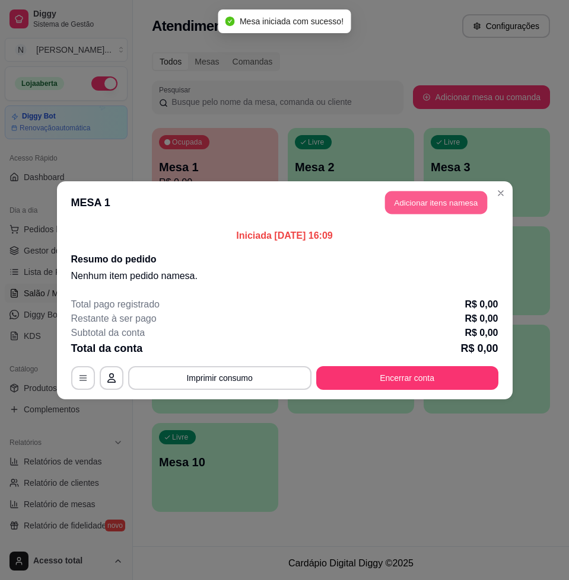
click at [447, 194] on button "Adicionar itens na mesa" at bounding box center [436, 202] width 102 height 23
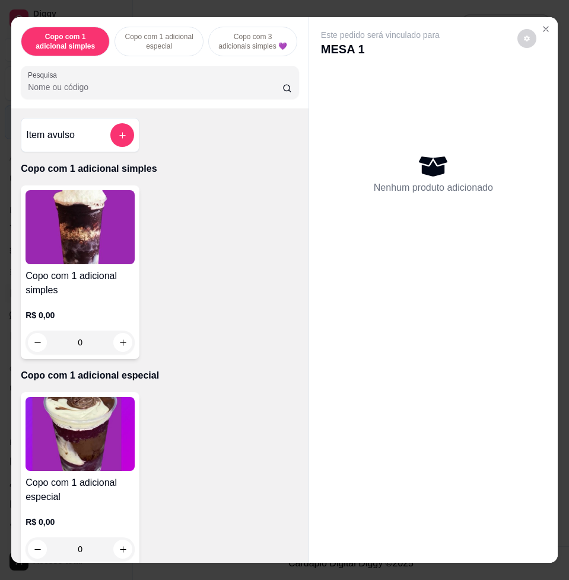
scroll to position [371, 0]
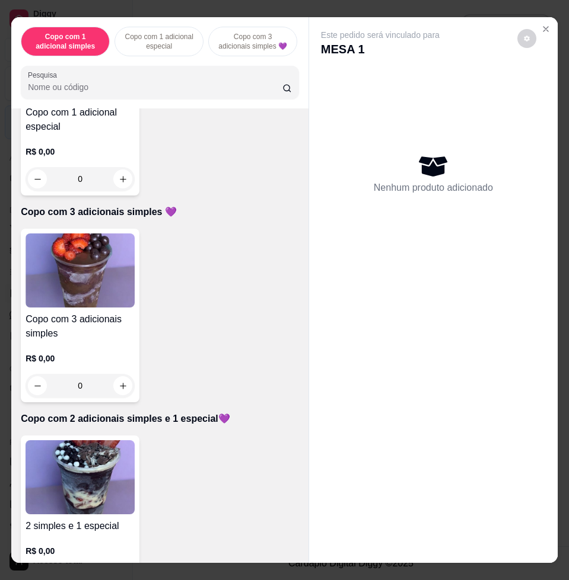
click at [88, 483] on img at bounding box center [79, 478] width 109 height 74
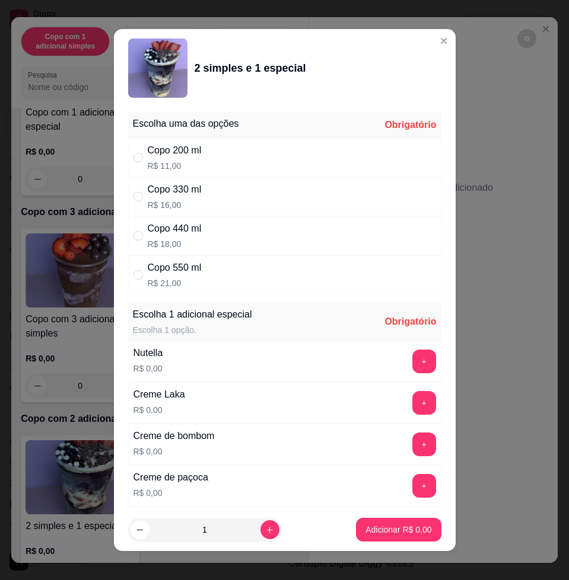
click at [251, 184] on div "Copo 330 ml R$ 16,00" at bounding box center [284, 196] width 313 height 39
radio input "true"
click at [412, 365] on button "+" at bounding box center [423, 361] width 23 height 23
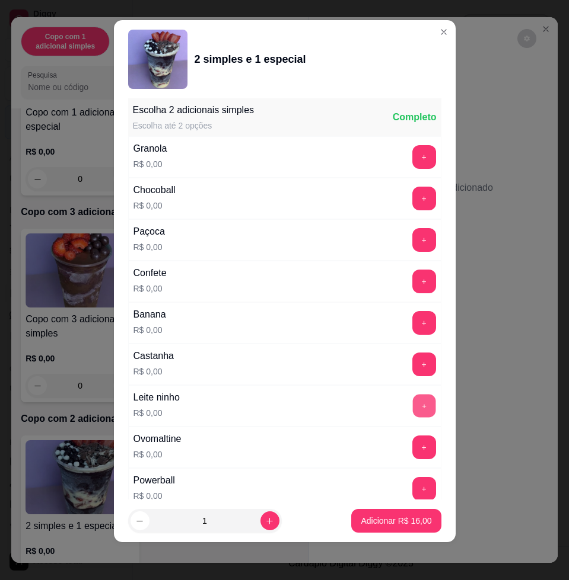
click at [412, 407] on button "+" at bounding box center [423, 406] width 23 height 23
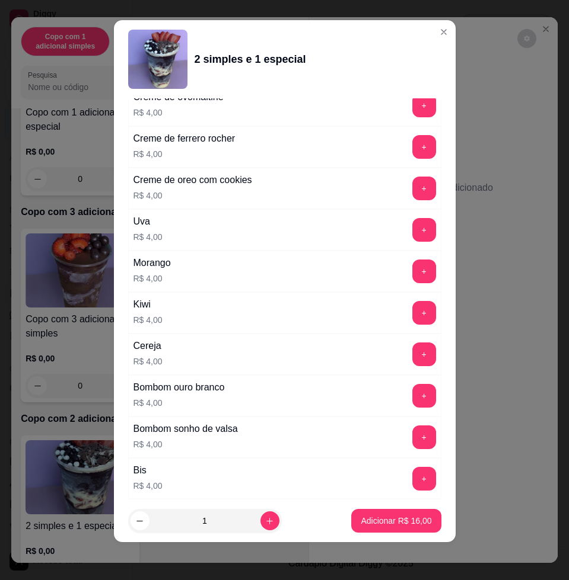
scroll to position [2940, 0]
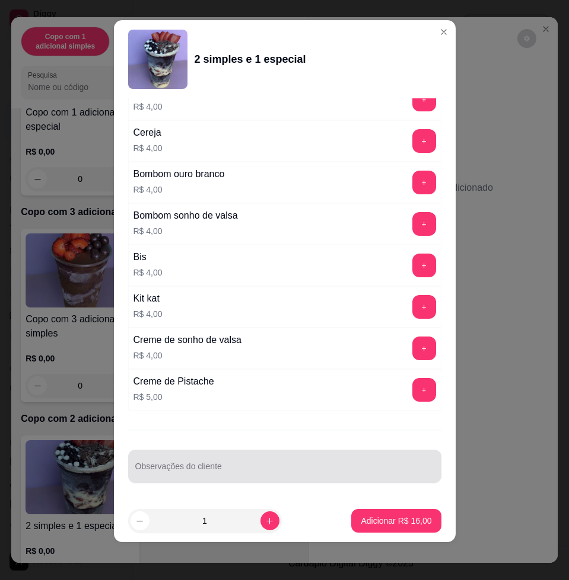
click at [330, 453] on div "Observações do cliente" at bounding box center [284, 466] width 313 height 33
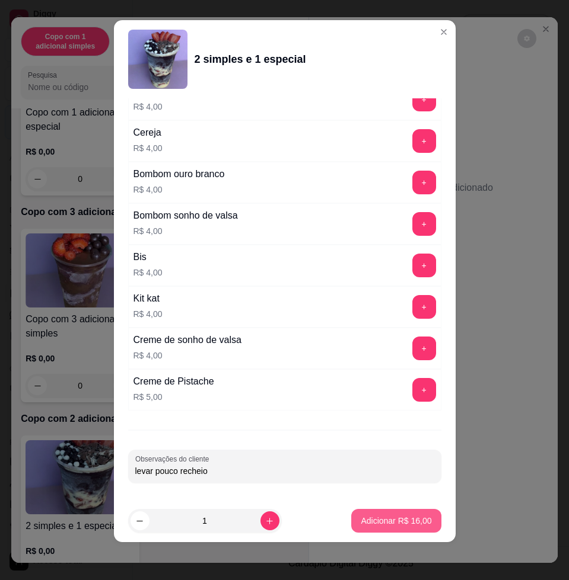
type input "levar pouco recheio"
click at [372, 527] on button "Adicionar R$ 16,00" at bounding box center [396, 521] width 90 height 24
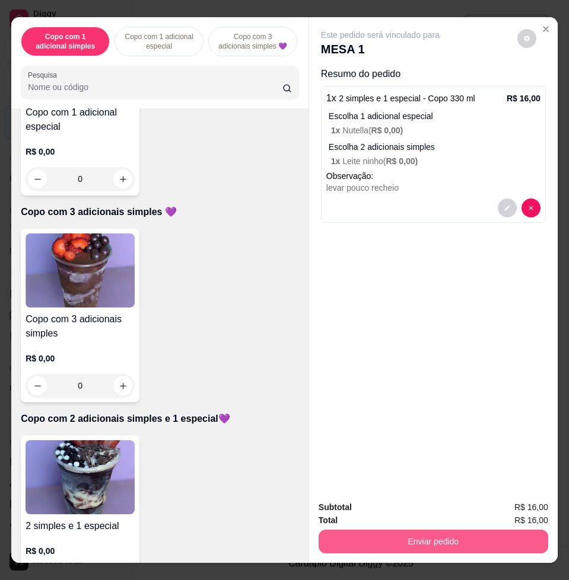
click at [418, 535] on button "Enviar pedido" at bounding box center [432, 542] width 229 height 24
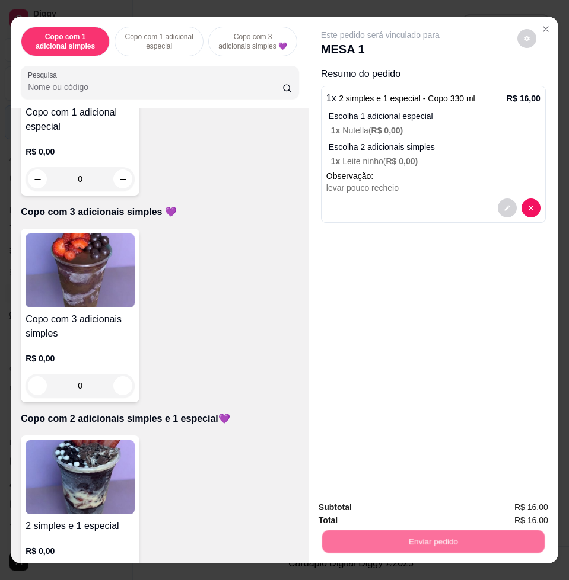
click at [512, 507] on button "Enviar pedido" at bounding box center [515, 507] width 65 height 22
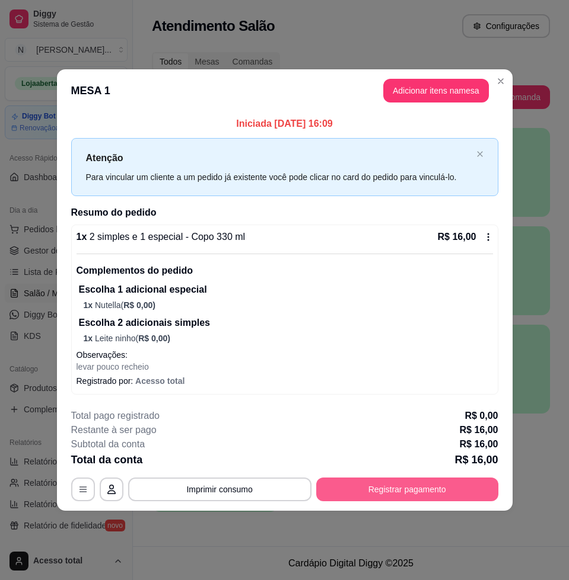
click at [393, 492] on button "Registrar pagamento" at bounding box center [407, 490] width 182 height 24
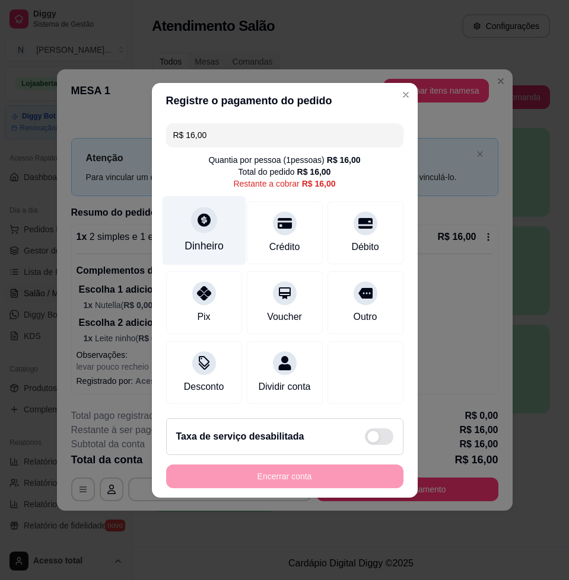
click at [190, 211] on div "Dinheiro" at bounding box center [204, 230] width 84 height 69
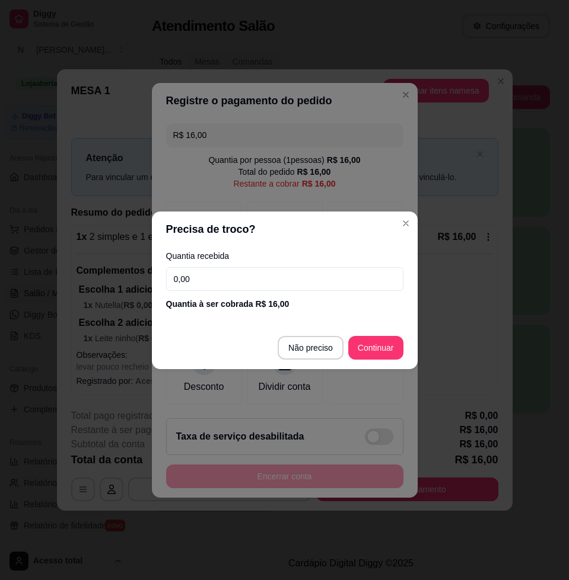
click at [251, 276] on input "0,00" at bounding box center [284, 279] width 237 height 24
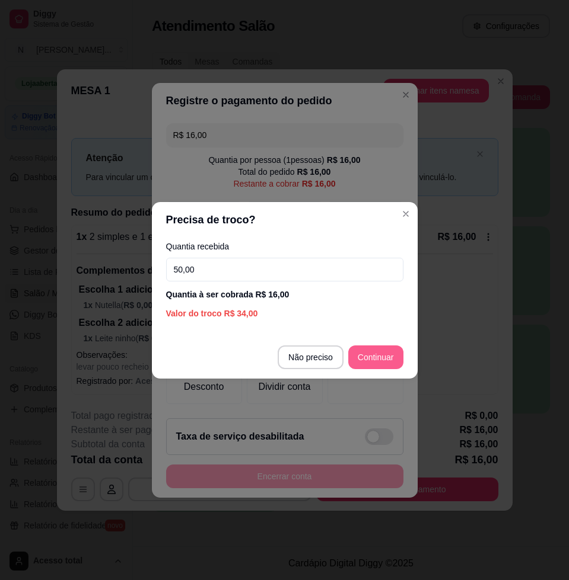
type input "50,00"
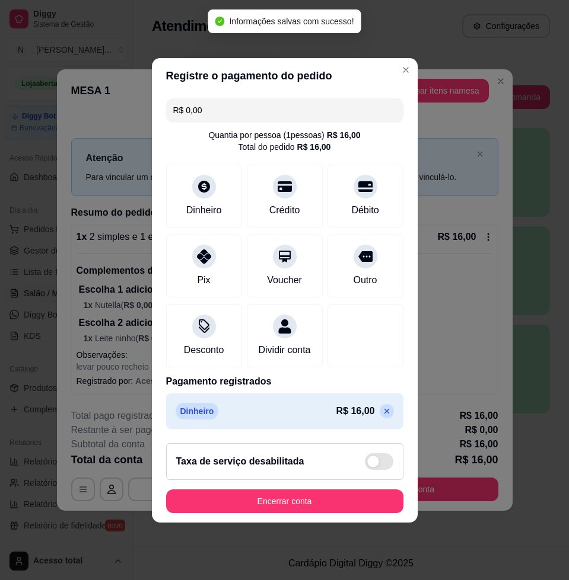
type input "R$ 0,00"
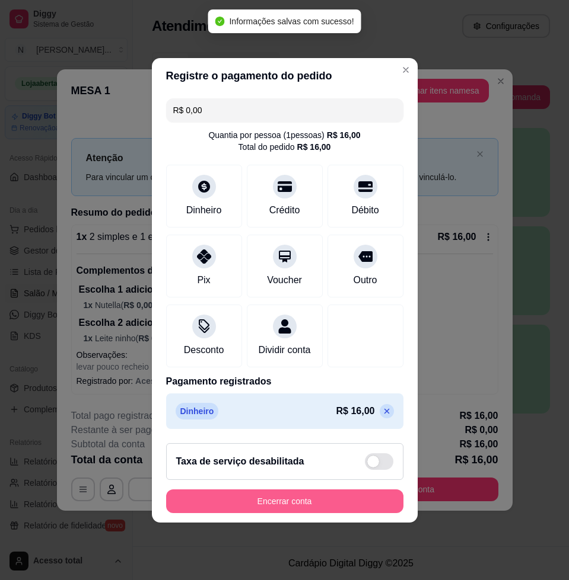
click at [357, 511] on button "Encerrar conta" at bounding box center [284, 502] width 237 height 24
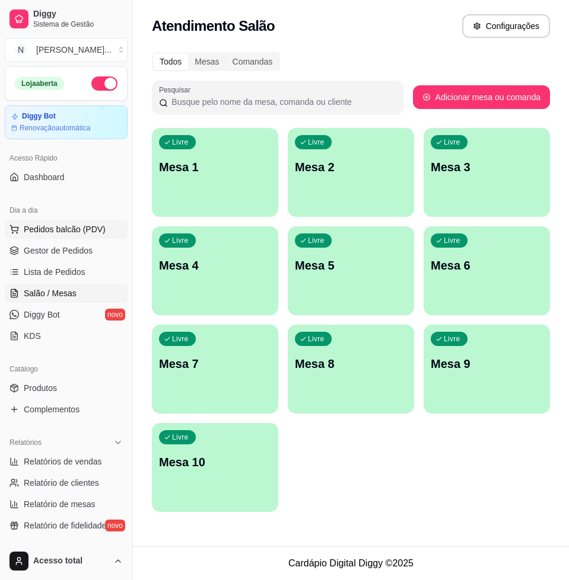
click at [91, 227] on span "Pedidos balcão (PDV)" at bounding box center [65, 230] width 82 height 12
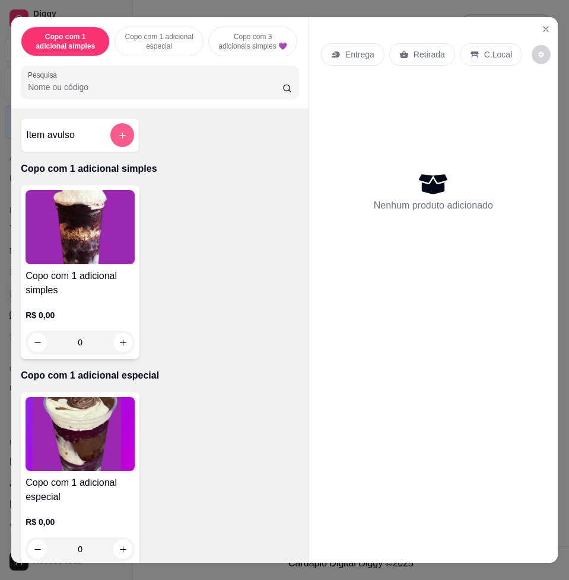
click at [110, 143] on button "add-separate-item" at bounding box center [122, 135] width 24 height 24
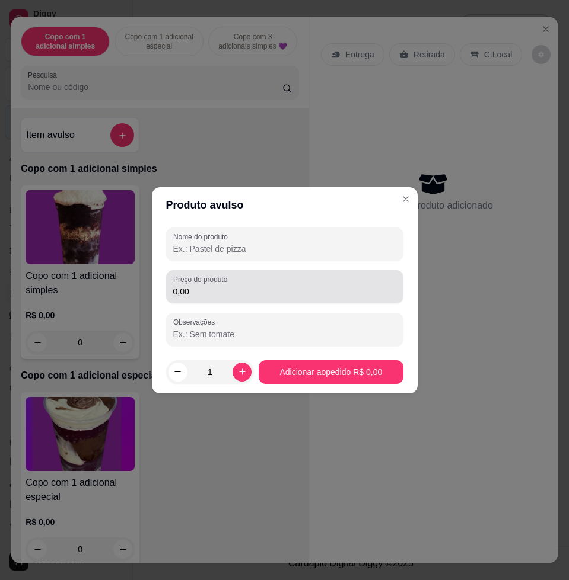
click at [224, 297] on div "0,00" at bounding box center [284, 287] width 223 height 24
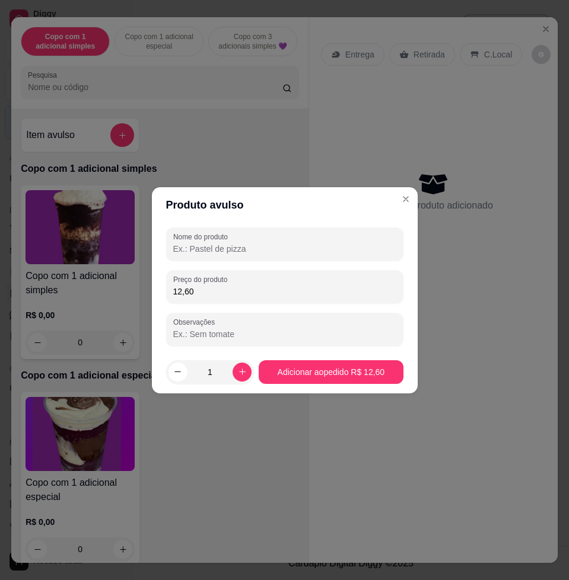
type input "12,60"
drag, startPoint x: 251, startPoint y: 262, endPoint x: 238, endPoint y: 237, distance: 28.1
click at [245, 261] on div "Nome do produto Preço do produto 12,60 Observações" at bounding box center [284, 287] width 237 height 119
type input "kg"
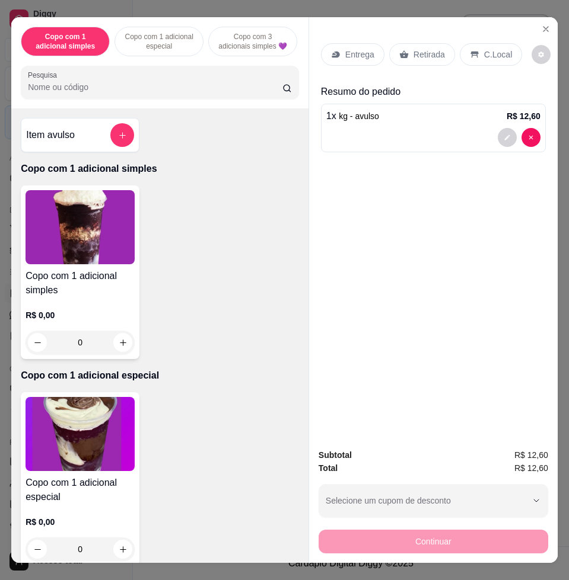
click at [474, 44] on div "C.Local" at bounding box center [491, 54] width 62 height 23
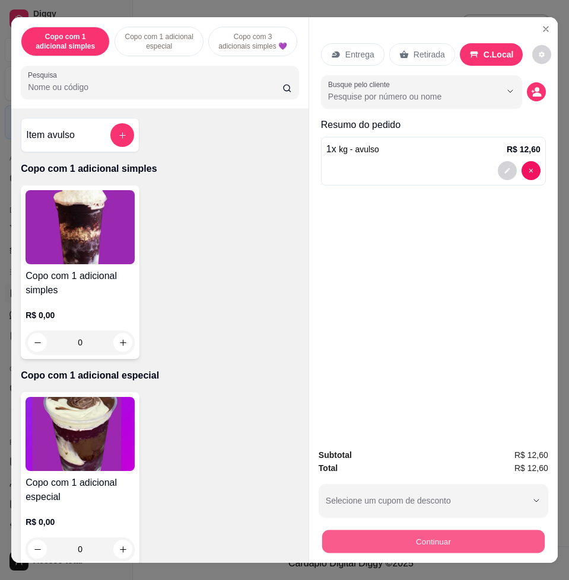
click at [496, 533] on button "Continuar" at bounding box center [433, 541] width 222 height 23
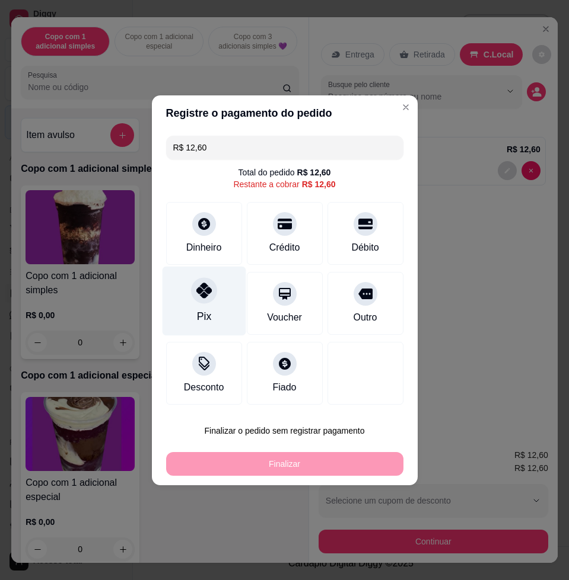
click at [213, 309] on div "Pix" at bounding box center [204, 300] width 84 height 69
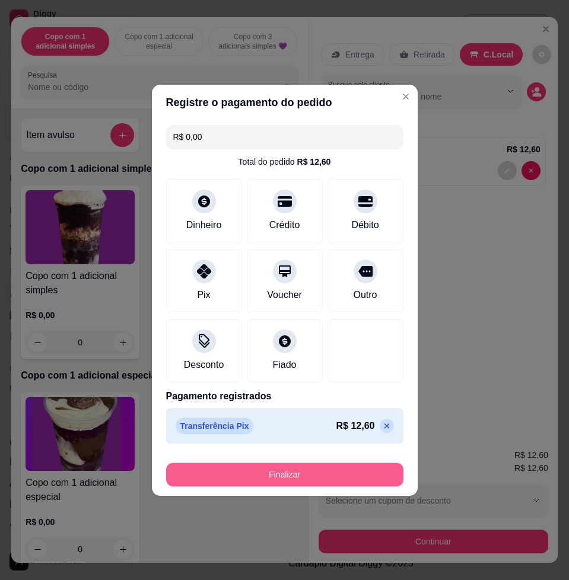
click at [343, 473] on button "Finalizar" at bounding box center [284, 475] width 237 height 24
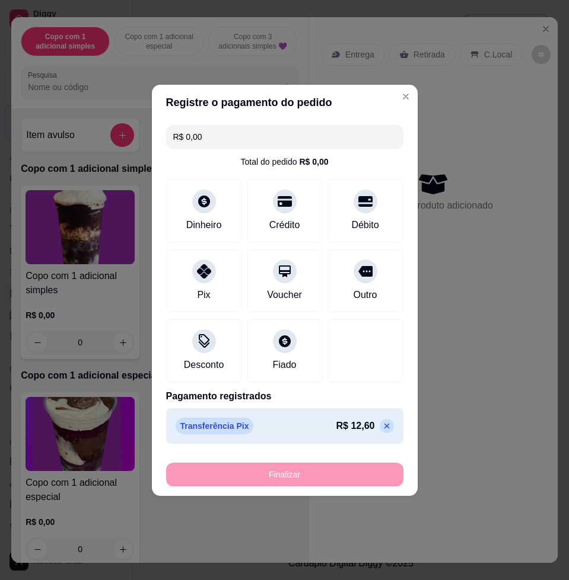
type input "-R$ 12,60"
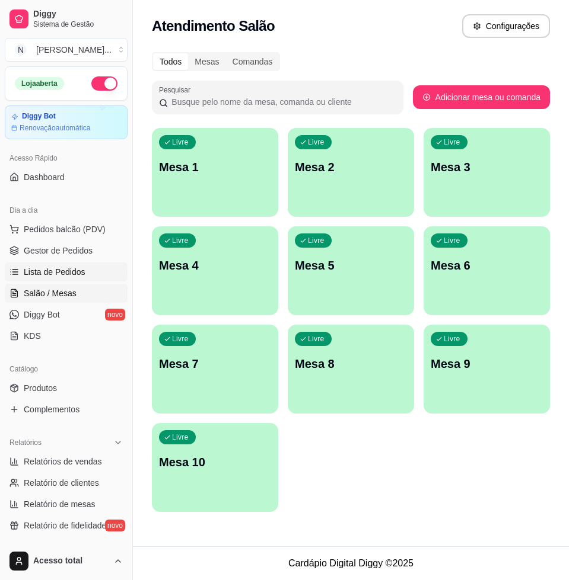
drag, startPoint x: 80, startPoint y: 293, endPoint x: 81, endPoint y: 281, distance: 11.9
click at [80, 293] on link "Salão / Mesas" at bounding box center [66, 293] width 123 height 19
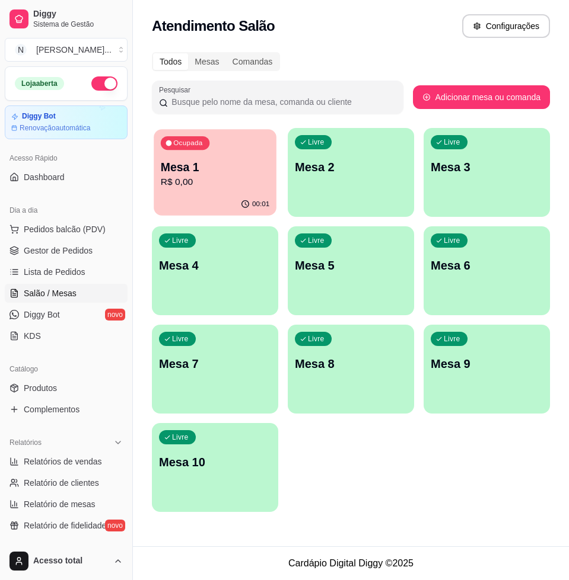
click at [209, 196] on div "00:01" at bounding box center [215, 204] width 123 height 23
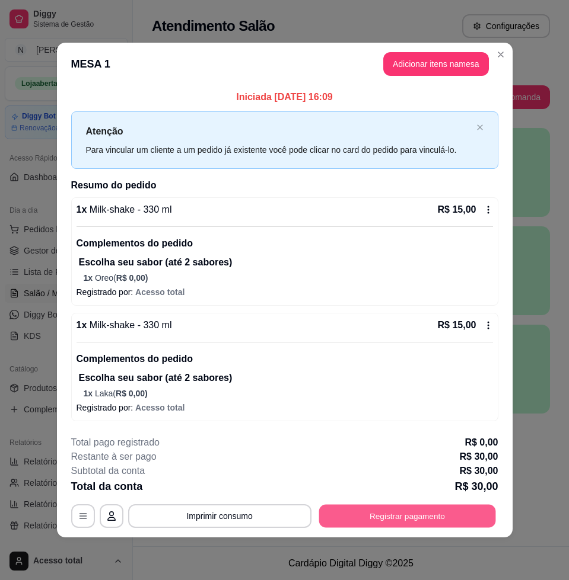
click at [459, 511] on button "Registrar pagamento" at bounding box center [406, 516] width 177 height 23
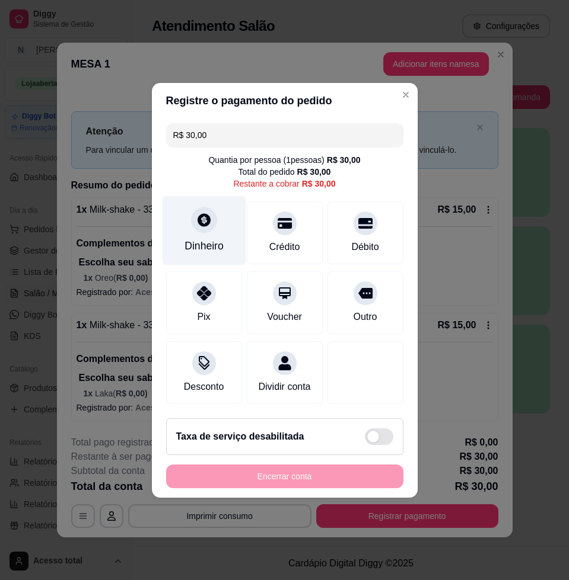
click at [210, 238] on div "Dinheiro" at bounding box center [203, 245] width 39 height 15
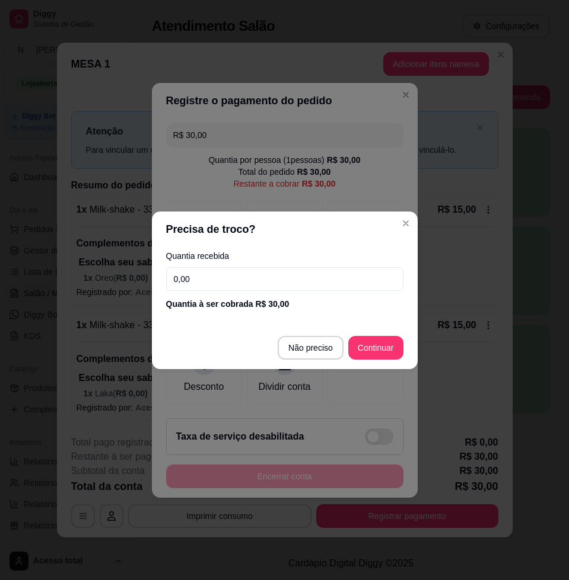
drag, startPoint x: 210, startPoint y: 234, endPoint x: 267, endPoint y: 272, distance: 68.4
click at [264, 271] on input "0,00" at bounding box center [284, 279] width 237 height 24
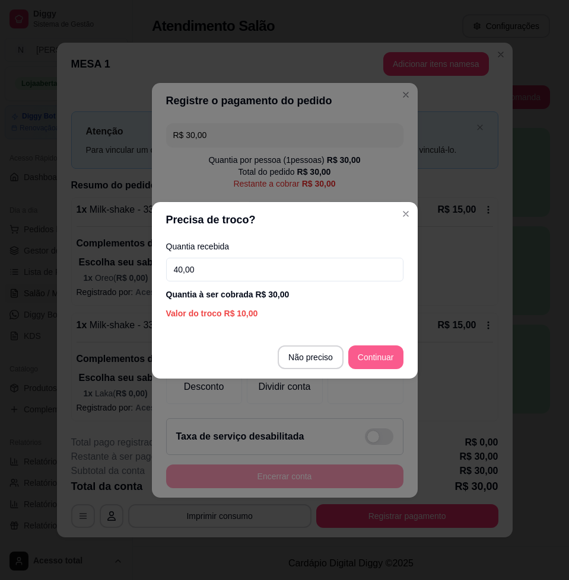
type input "40,00"
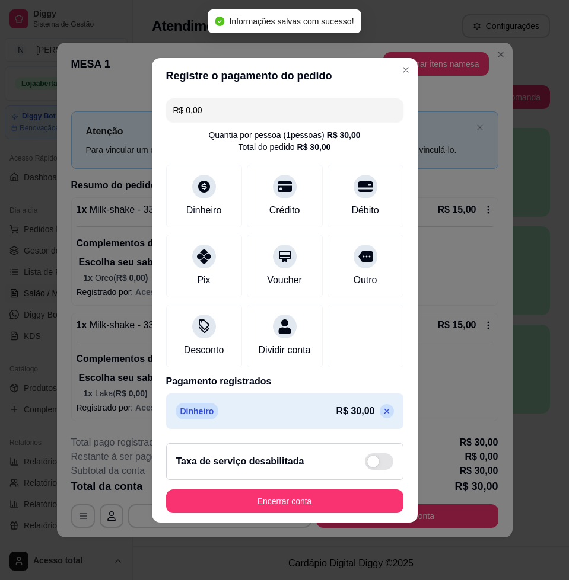
type input "R$ 0,00"
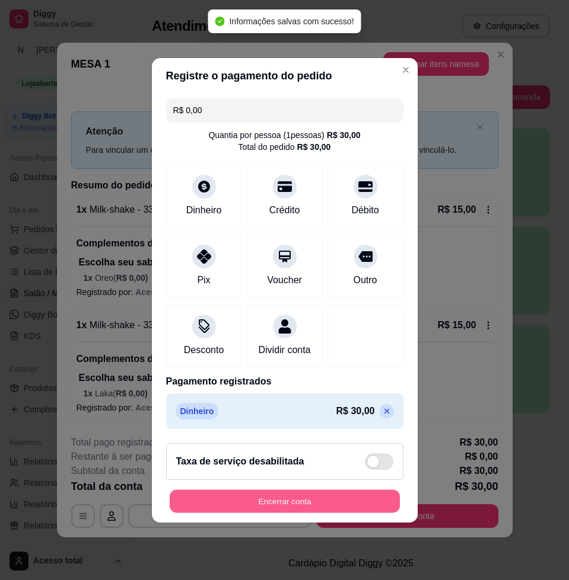
click at [333, 503] on button "Encerrar conta" at bounding box center [285, 501] width 230 height 23
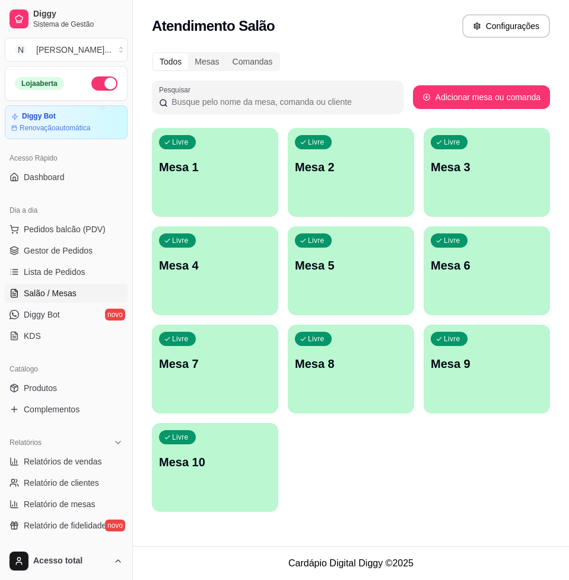
click at [237, 195] on div "Livre Mesa 1" at bounding box center [215, 165] width 126 height 75
click at [218, 184] on div "Livre Mesa 1" at bounding box center [215, 165] width 123 height 72
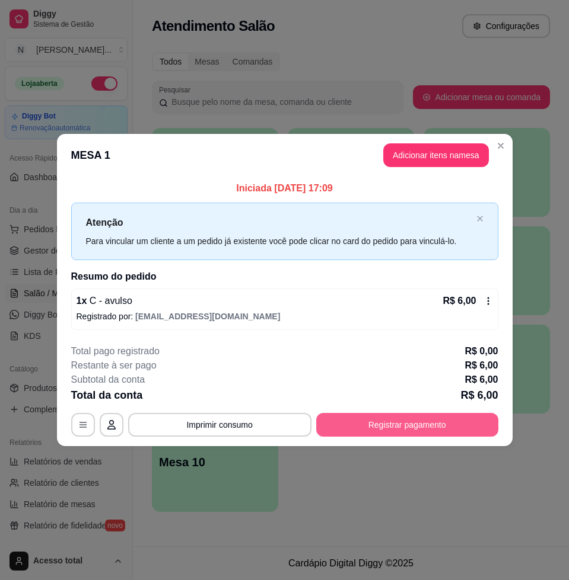
click at [363, 428] on button "Registrar pagamento" at bounding box center [407, 425] width 182 height 24
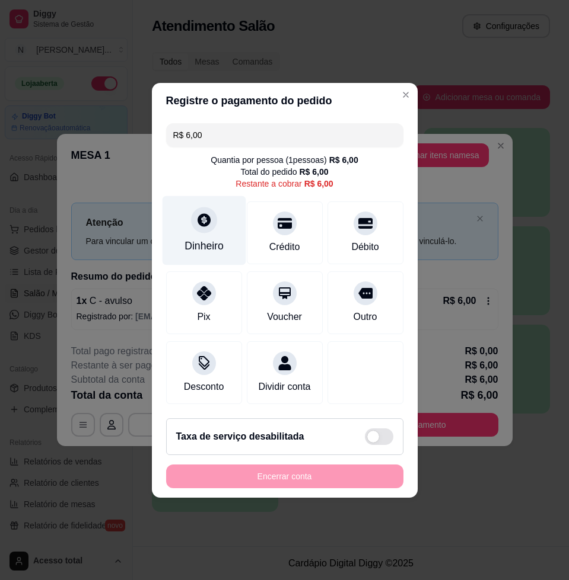
click at [201, 238] on div "Dinheiro" at bounding box center [203, 245] width 39 height 15
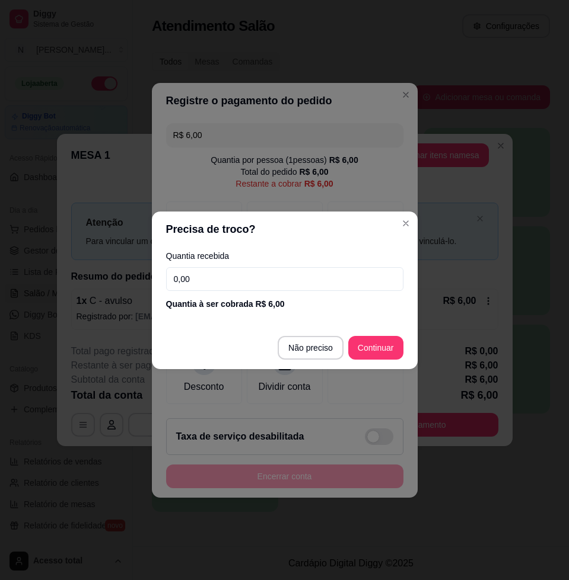
drag, startPoint x: 201, startPoint y: 237, endPoint x: 276, endPoint y: 279, distance: 85.5
click at [276, 279] on input "0,00" at bounding box center [284, 279] width 237 height 24
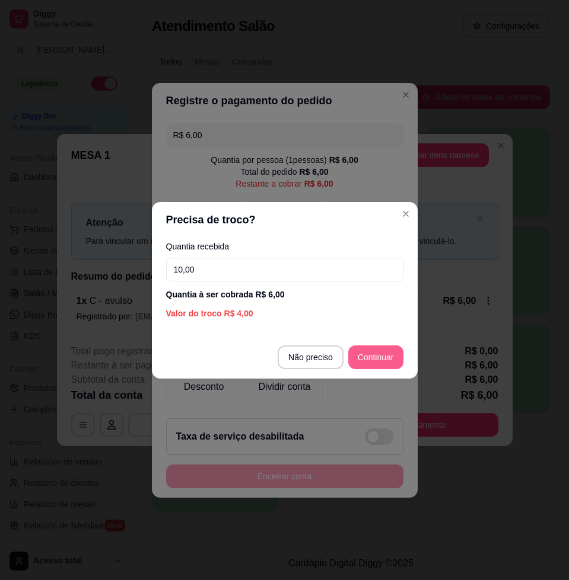
type input "10,00"
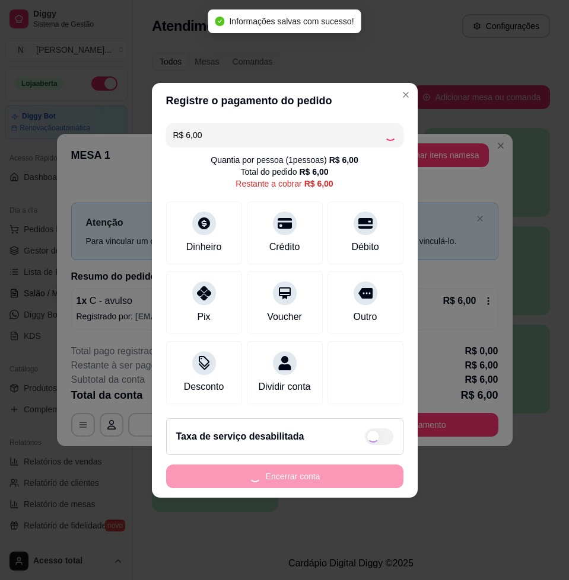
type input "R$ 0,00"
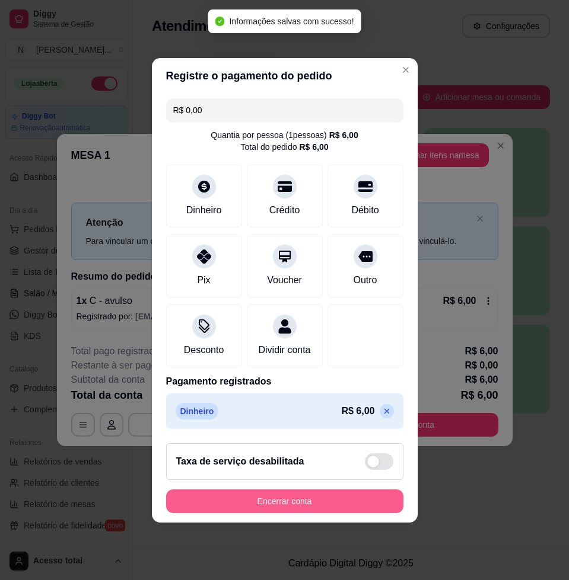
click at [360, 500] on button "Encerrar conta" at bounding box center [284, 502] width 237 height 24
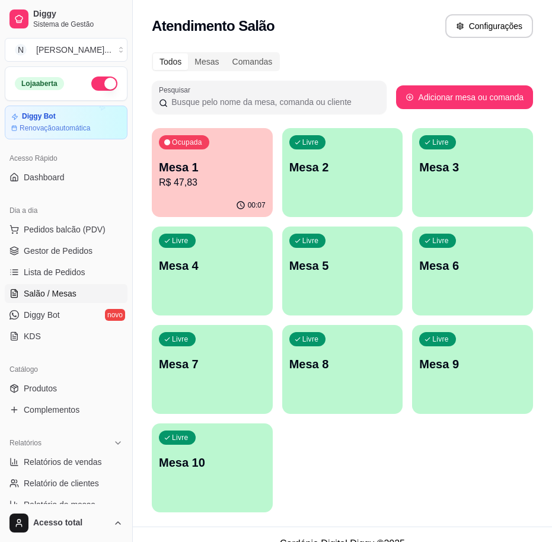
click at [195, 176] on p "R$ 47,83" at bounding box center [212, 183] width 107 height 14
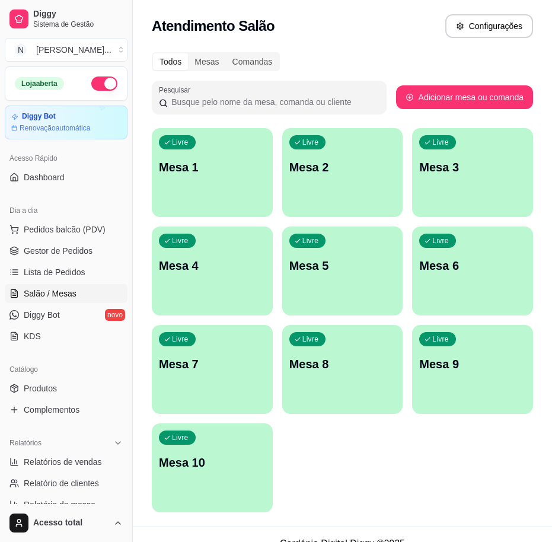
drag, startPoint x: 76, startPoint y: 283, endPoint x: 75, endPoint y: 277, distance: 6.0
click at [76, 284] on link "Salão / Mesas" at bounding box center [66, 293] width 123 height 19
click at [75, 277] on span "Lista de Pedidos" at bounding box center [55, 272] width 62 height 12
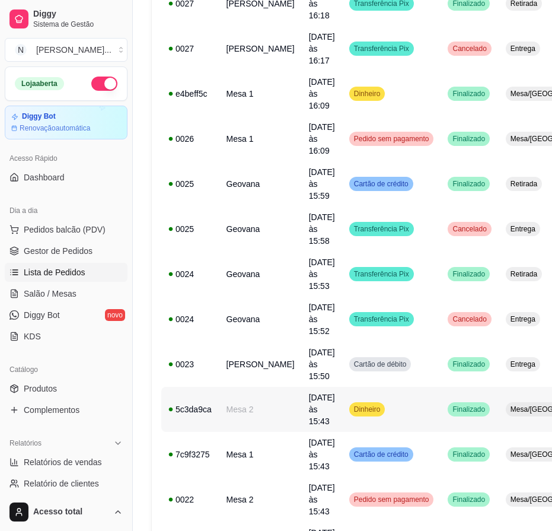
scroll to position [667, 0]
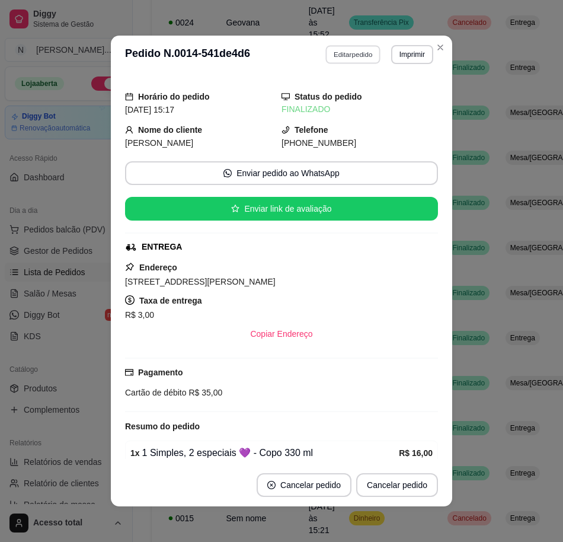
click at [333, 62] on button "Editar pedido" at bounding box center [353, 54] width 55 height 18
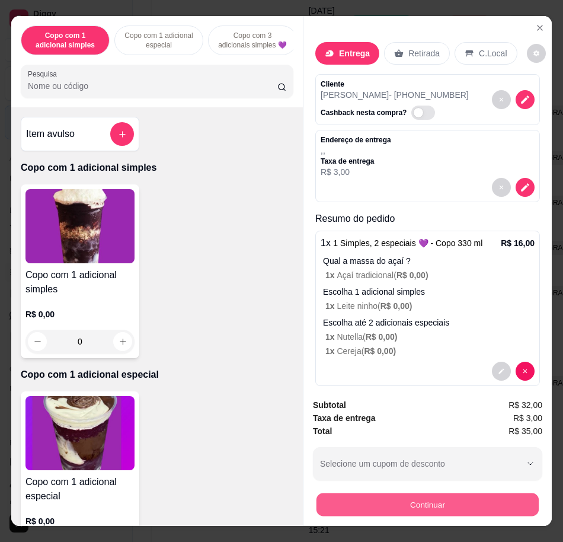
click at [492, 495] on button "Continuar" at bounding box center [428, 504] width 222 height 23
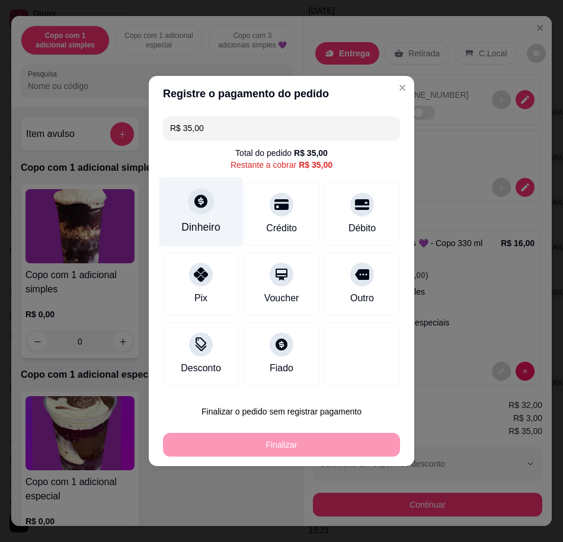
click at [204, 212] on div at bounding box center [201, 201] width 26 height 26
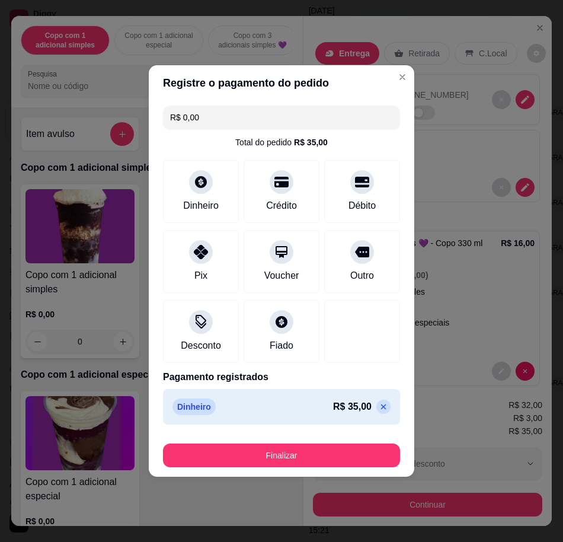
click at [356, 448] on button "Finalizar" at bounding box center [281, 456] width 237 height 24
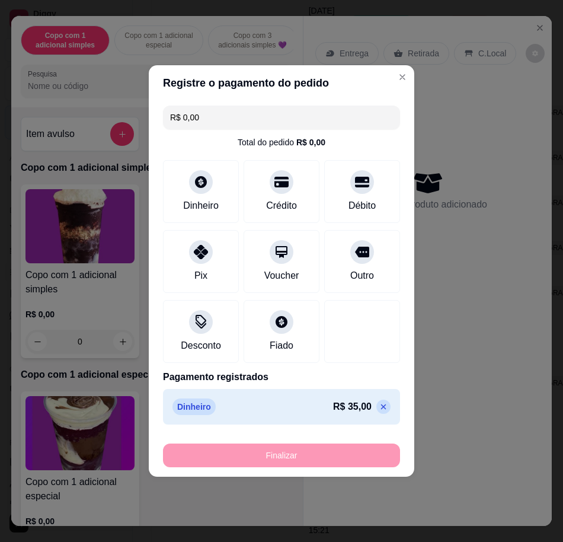
type input "-R$ 35,00"
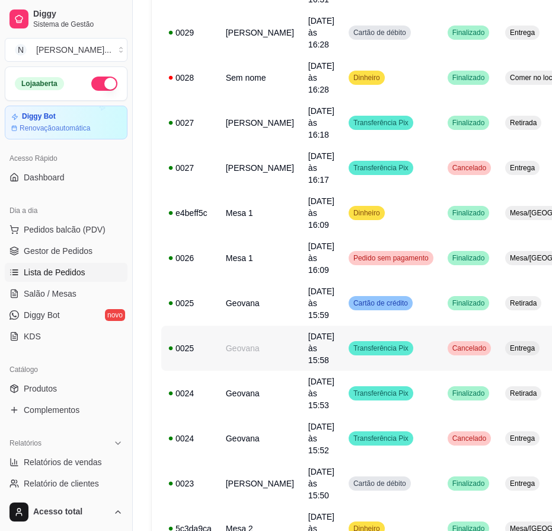
scroll to position [0, 0]
